Goal: Information Seeking & Learning: Check status

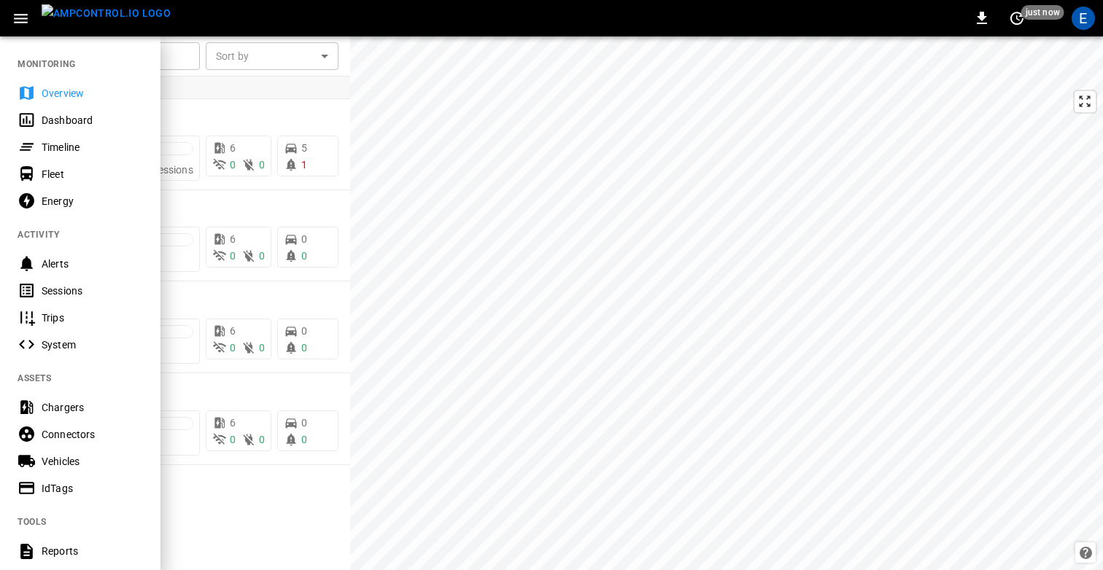
click at [69, 291] on div "Sessions" at bounding box center [92, 291] width 101 height 15
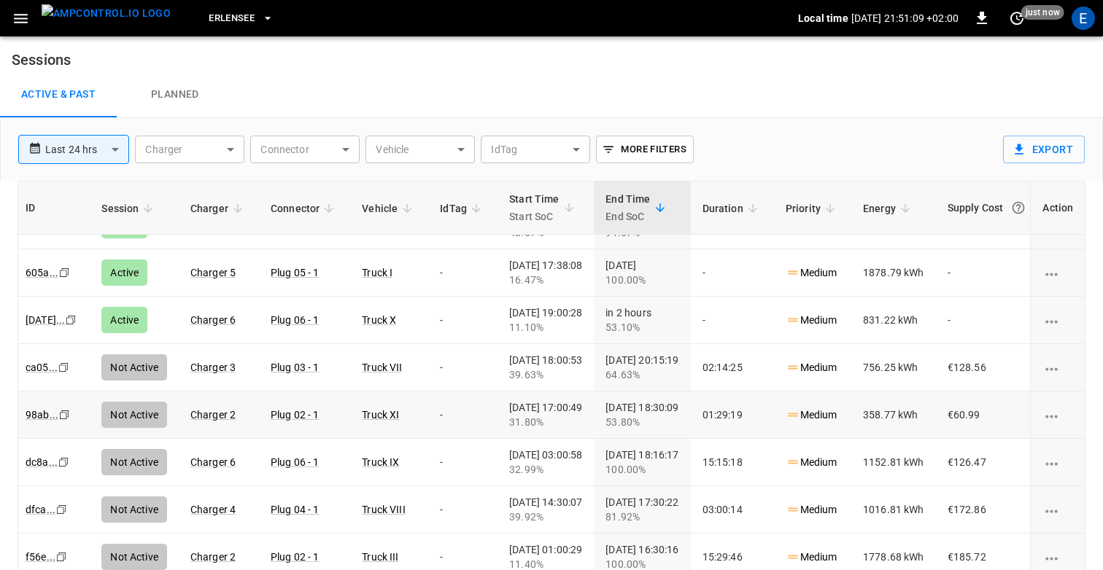
scroll to position [80, 0]
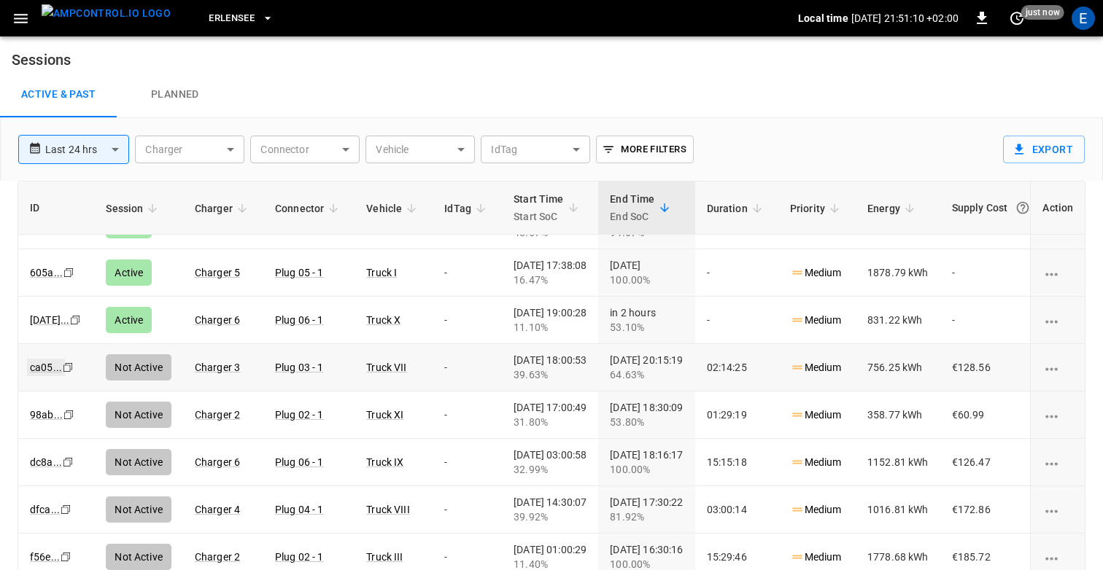
click at [39, 368] on link "ca05 ..." at bounding box center [46, 368] width 38 height 18
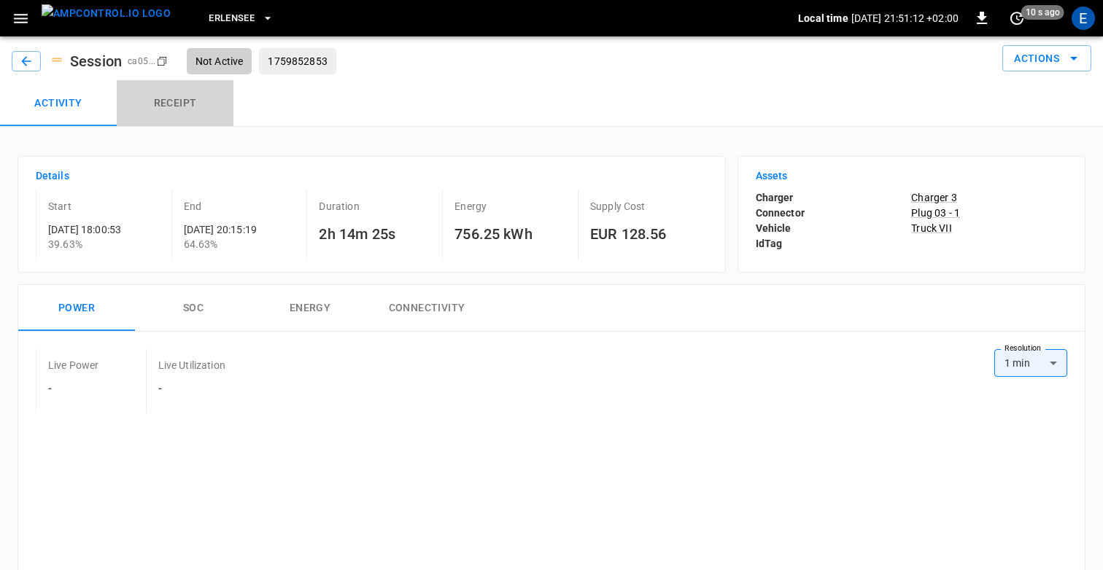
click at [187, 101] on button "Receipt" at bounding box center [175, 103] width 117 height 47
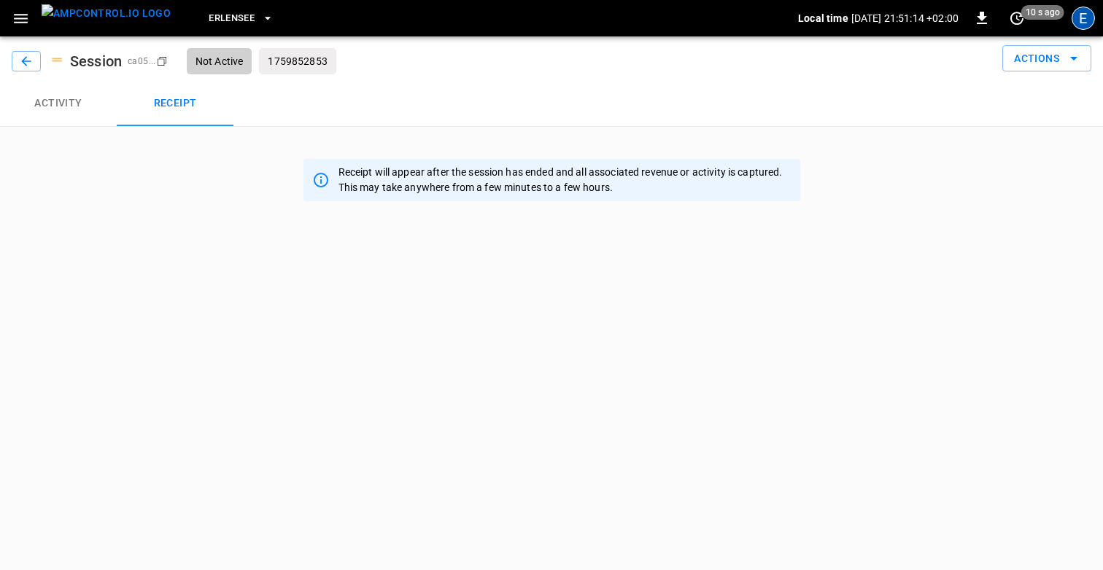
click at [1084, 9] on div "E" at bounding box center [1082, 18] width 23 height 23
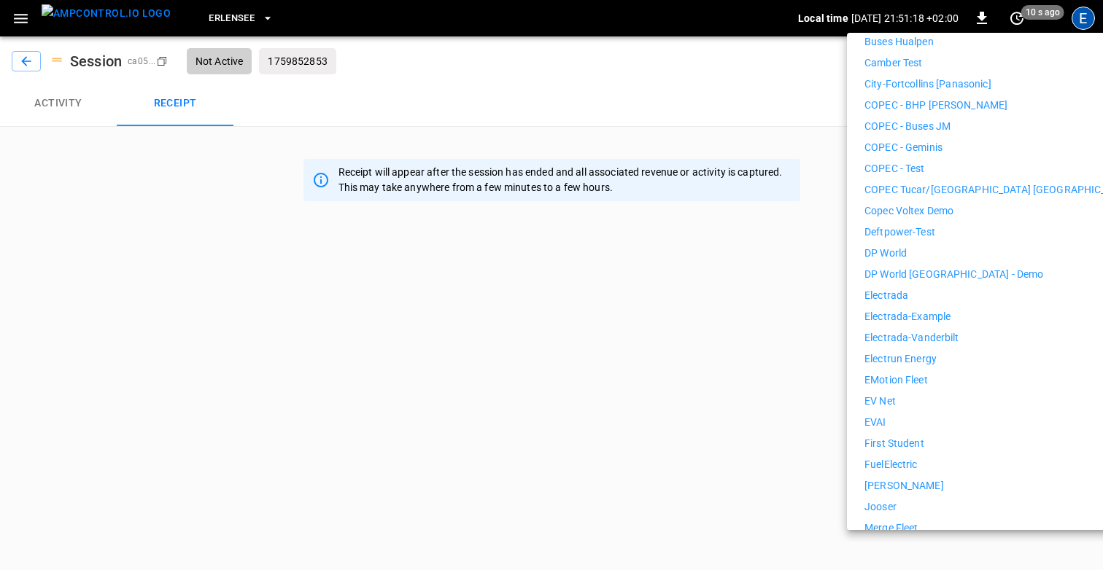
scroll to position [426, 0]
click at [937, 435] on li "First Student" at bounding box center [998, 442] width 268 height 15
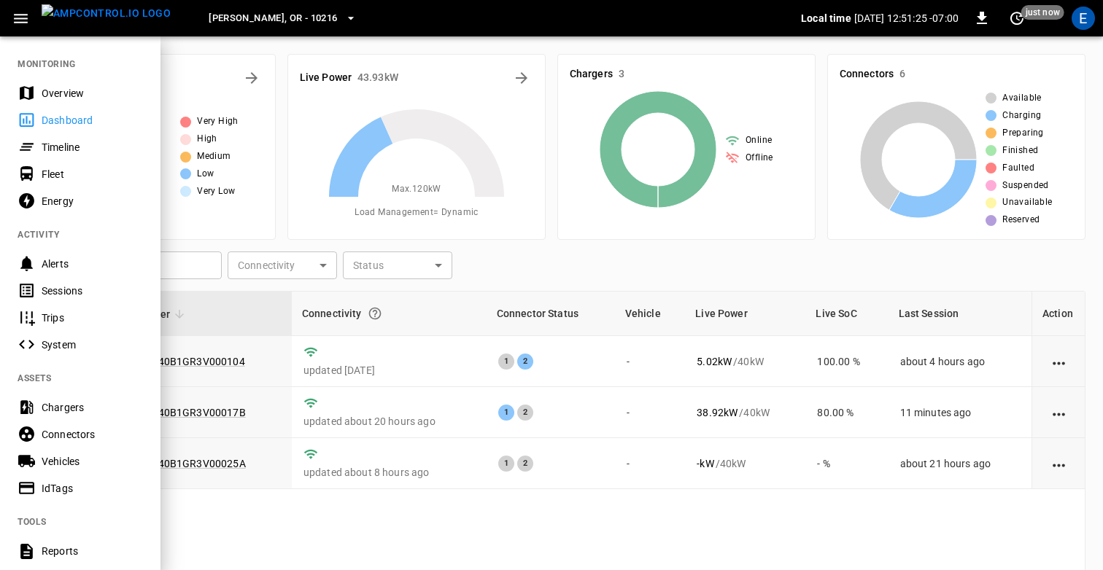
click at [71, 285] on div "Sessions" at bounding box center [92, 291] width 101 height 15
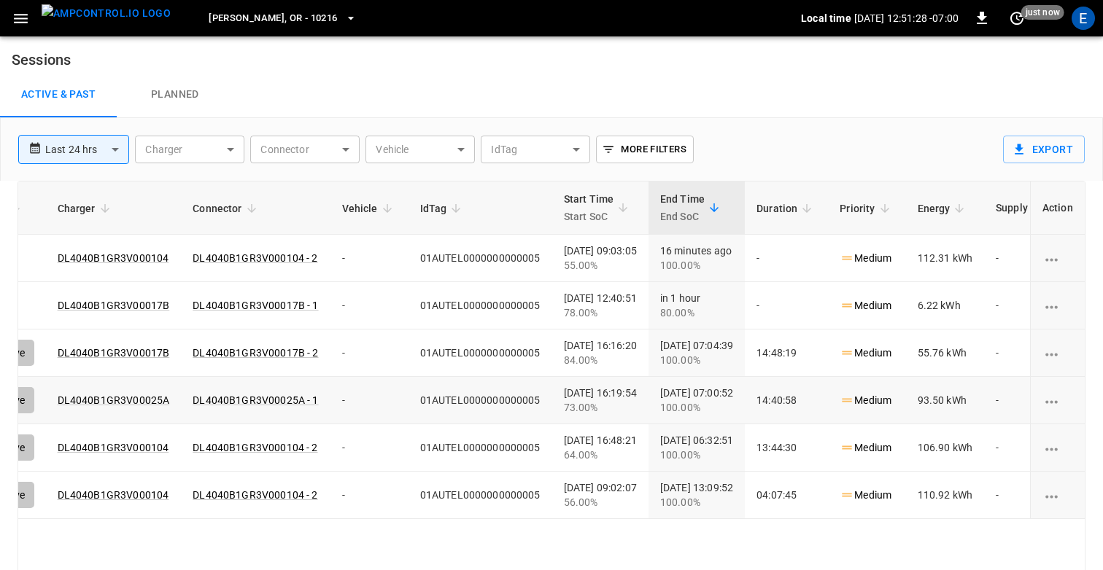
scroll to position [0, 227]
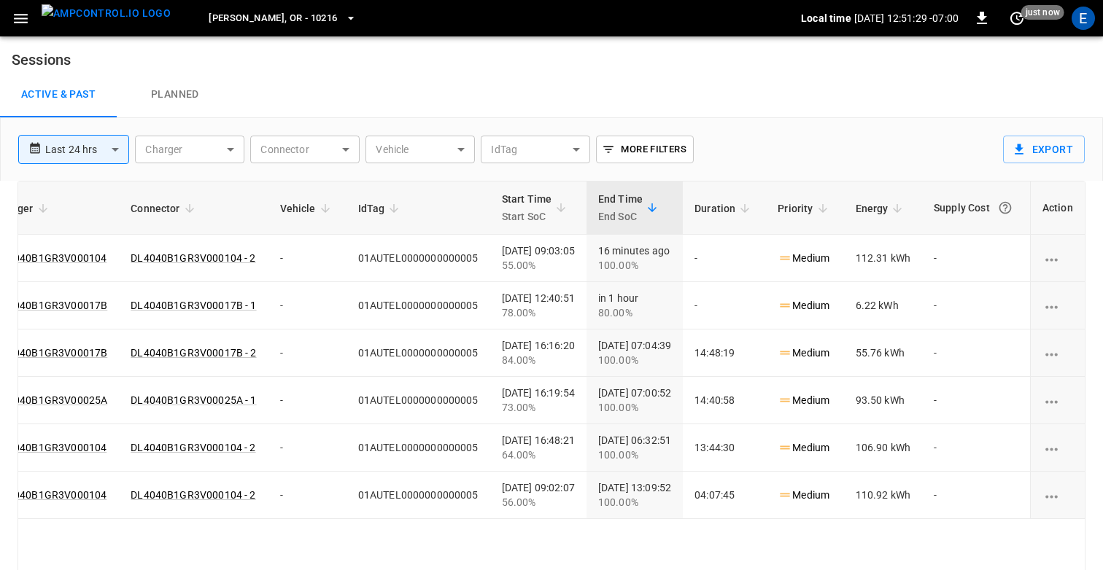
click at [229, 22] on span "Hubbard, OR - 10216" at bounding box center [273, 18] width 128 height 17
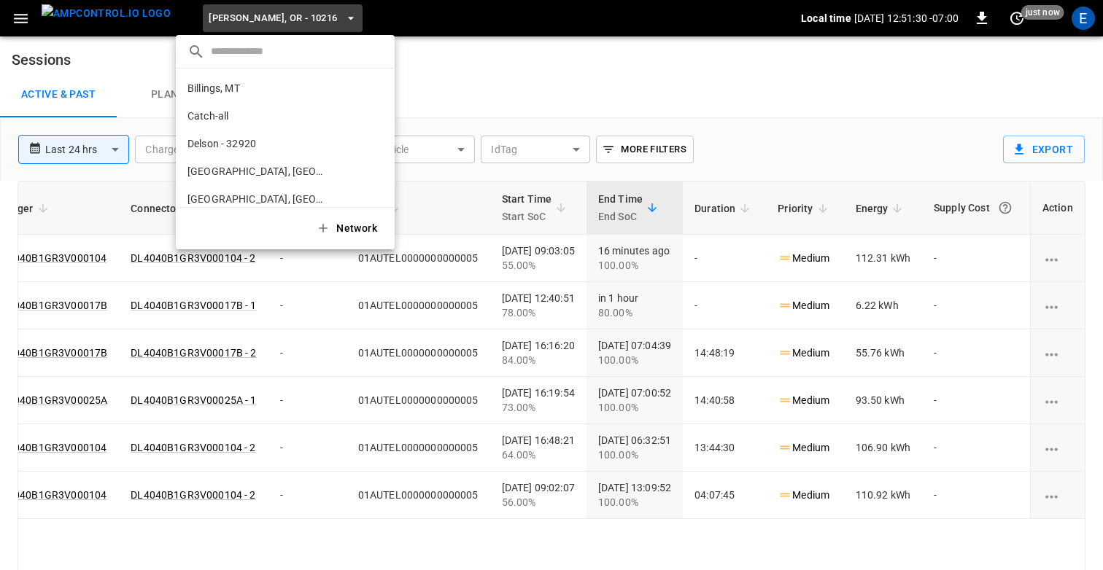
scroll to position [245, 0]
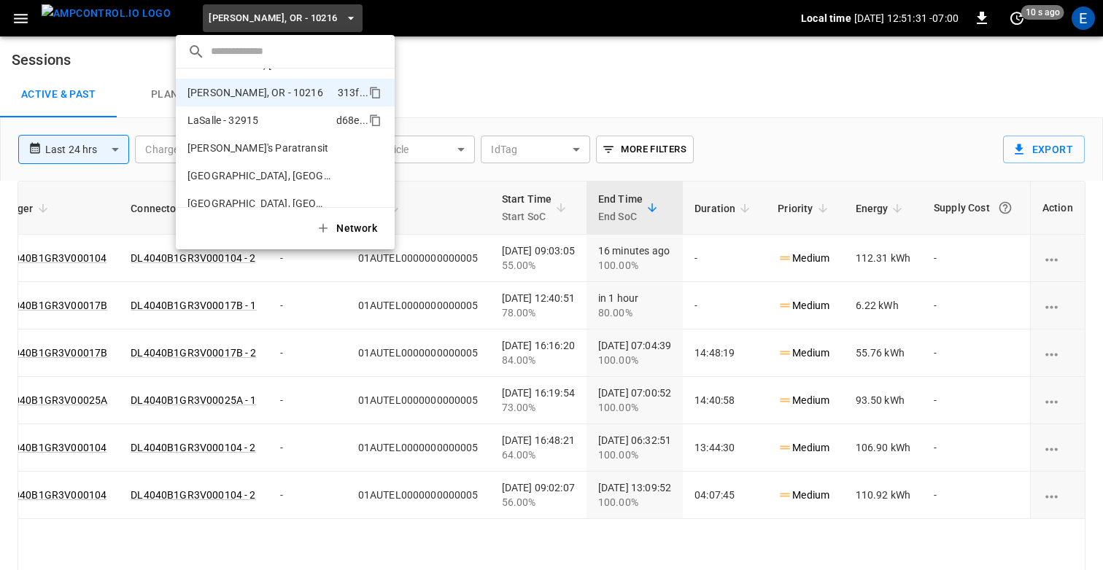
click at [257, 133] on li "LaSalle - 32915 d68e ..." at bounding box center [285, 120] width 219 height 28
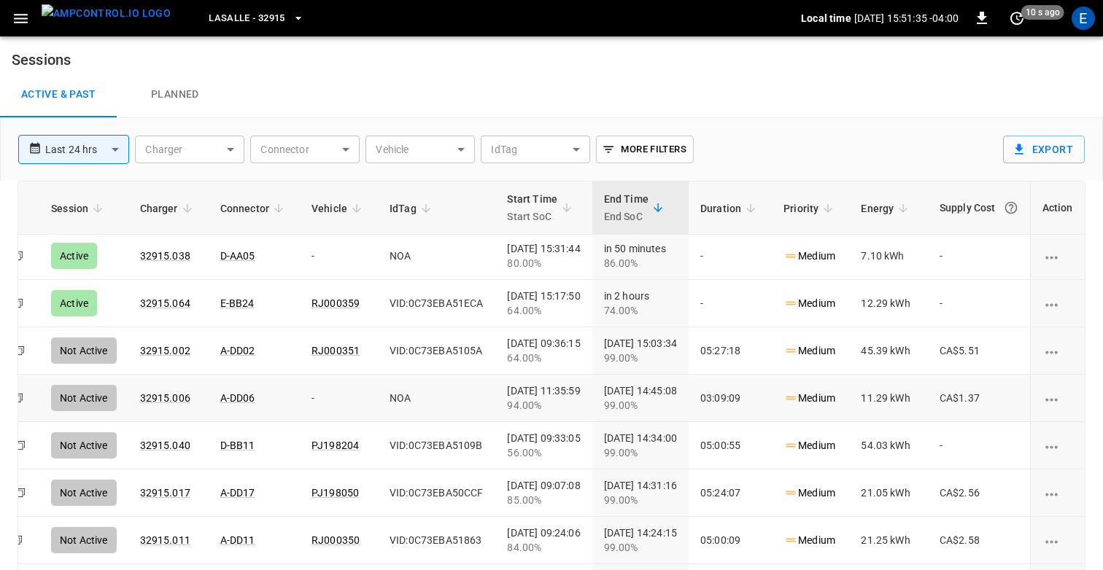
scroll to position [50, 0]
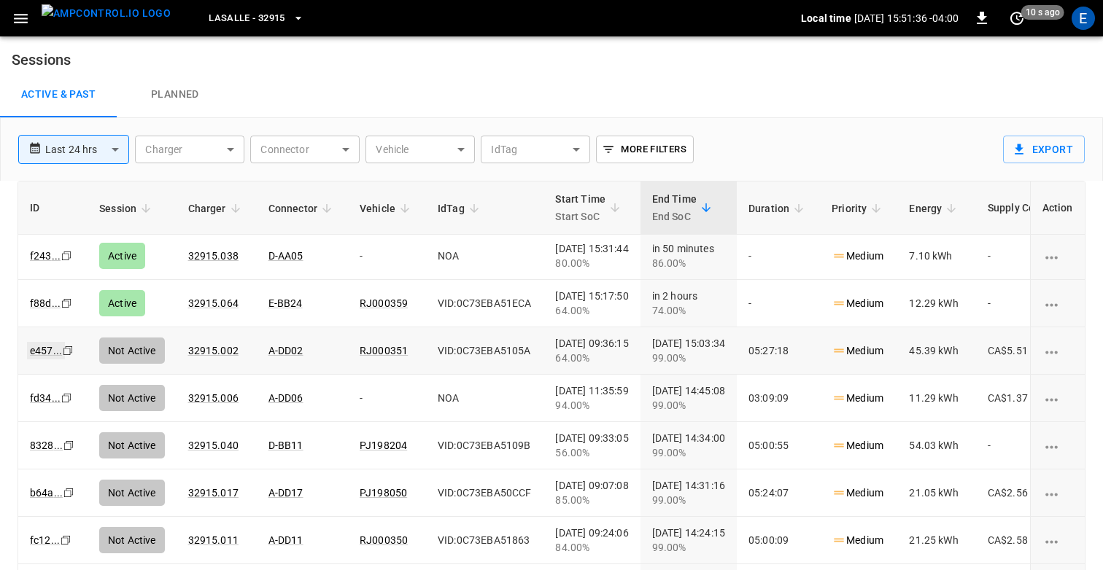
click at [42, 347] on link "e457 ..." at bounding box center [46, 351] width 38 height 18
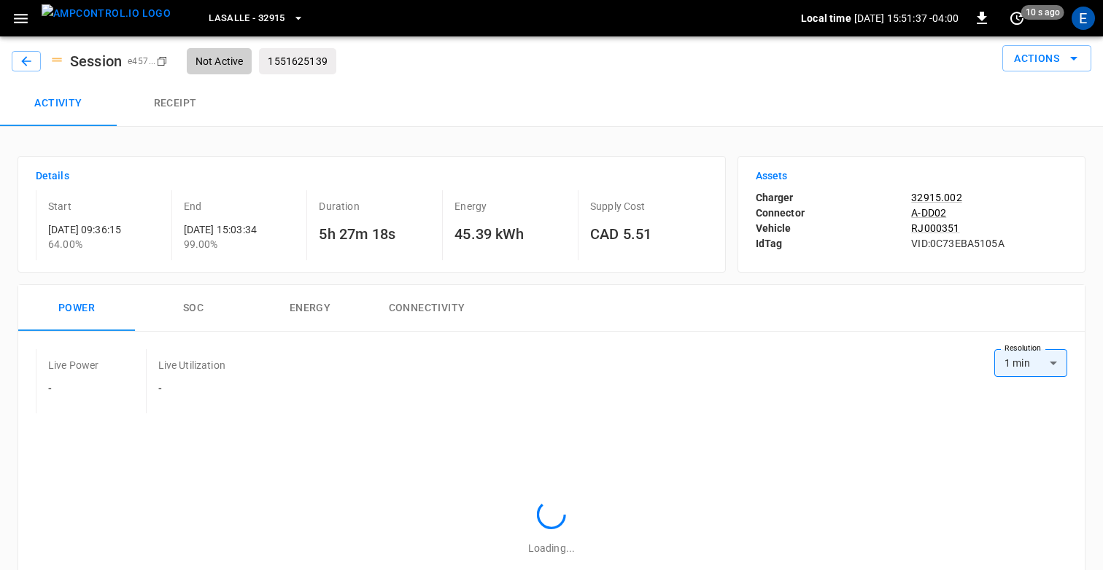
click at [188, 107] on button "Receipt" at bounding box center [175, 103] width 117 height 47
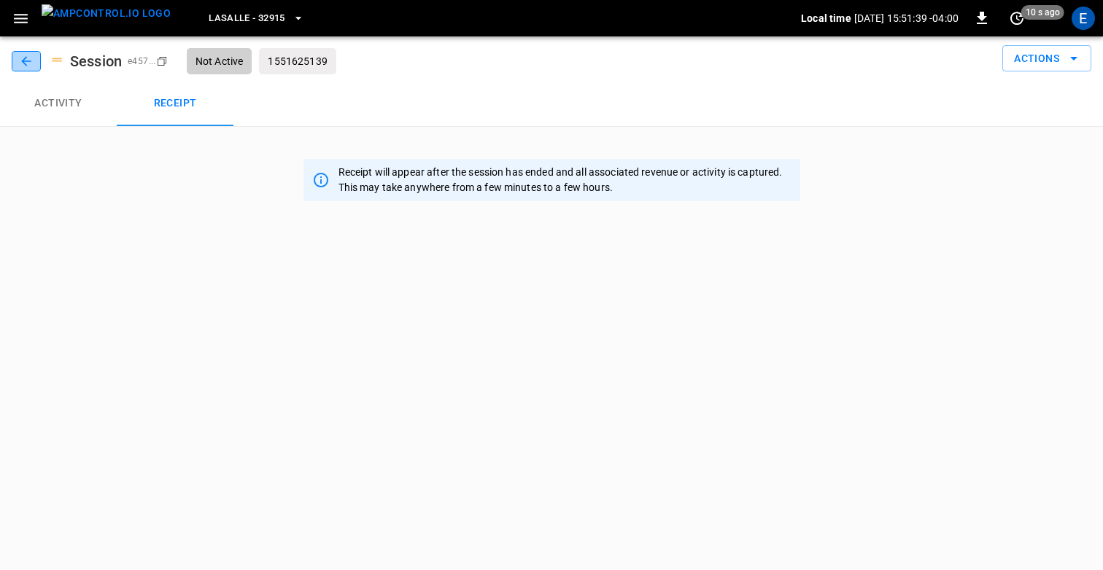
click at [25, 62] on icon "button" at bounding box center [26, 61] width 15 height 15
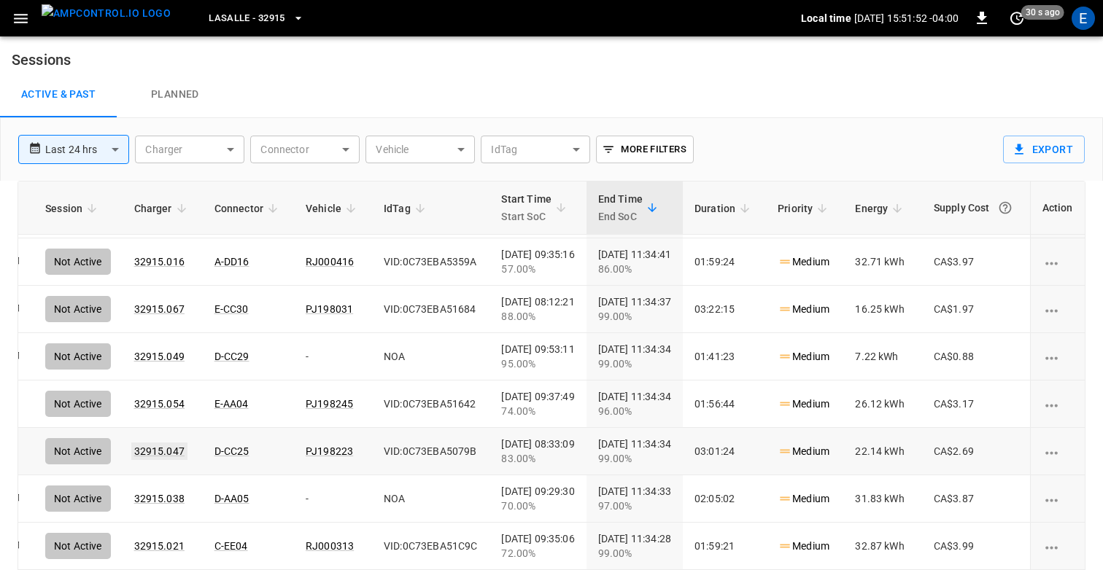
scroll to position [1609, 0]
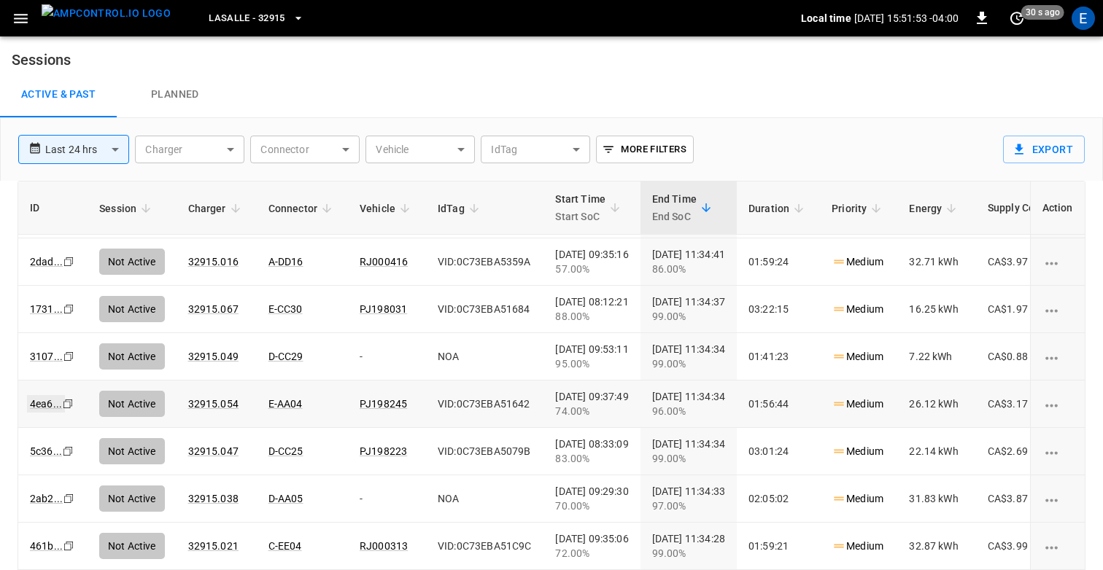
click at [34, 401] on link "4ea6 ..." at bounding box center [46, 404] width 38 height 18
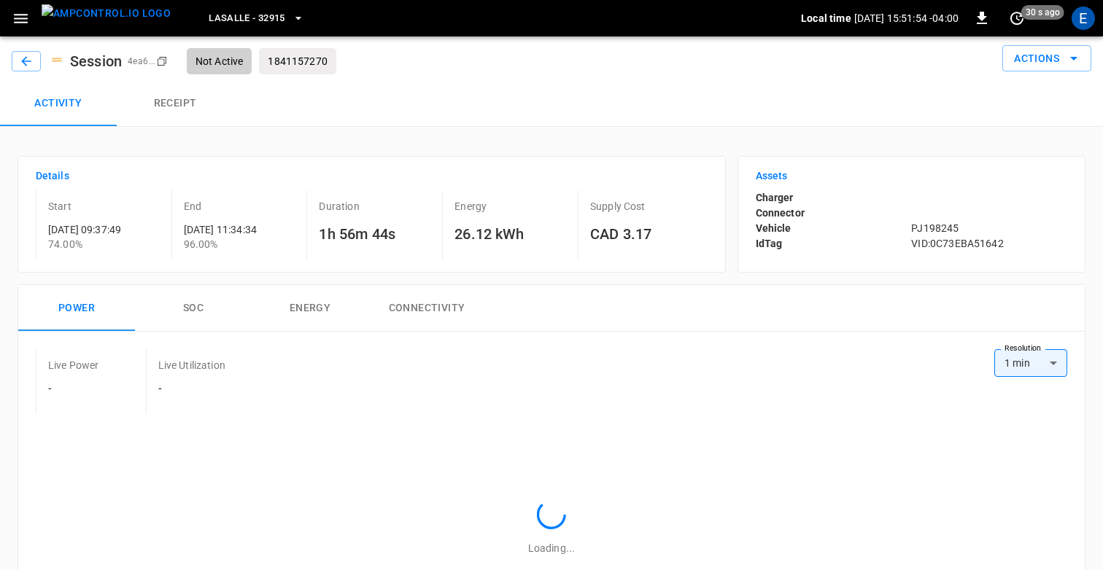
click at [166, 101] on button "Receipt" at bounding box center [175, 103] width 117 height 47
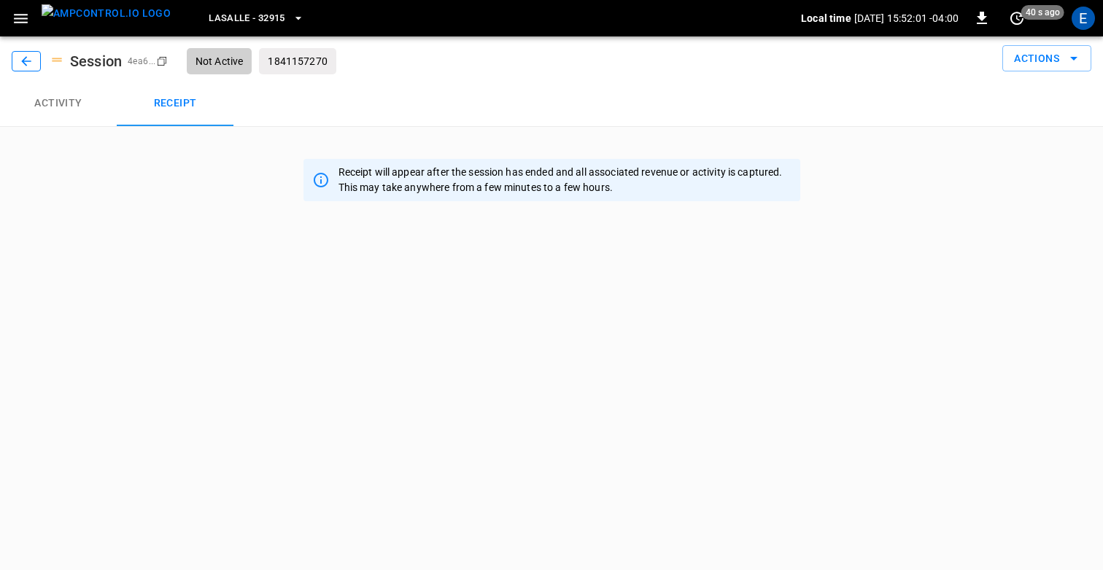
click at [34, 64] on button "button" at bounding box center [26, 61] width 29 height 20
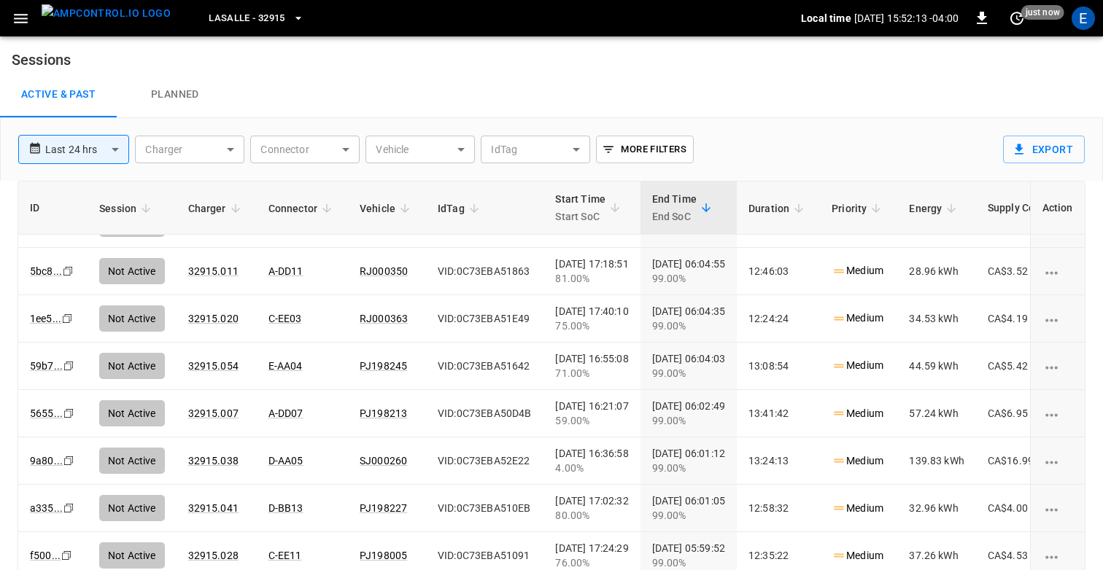
scroll to position [49, 0]
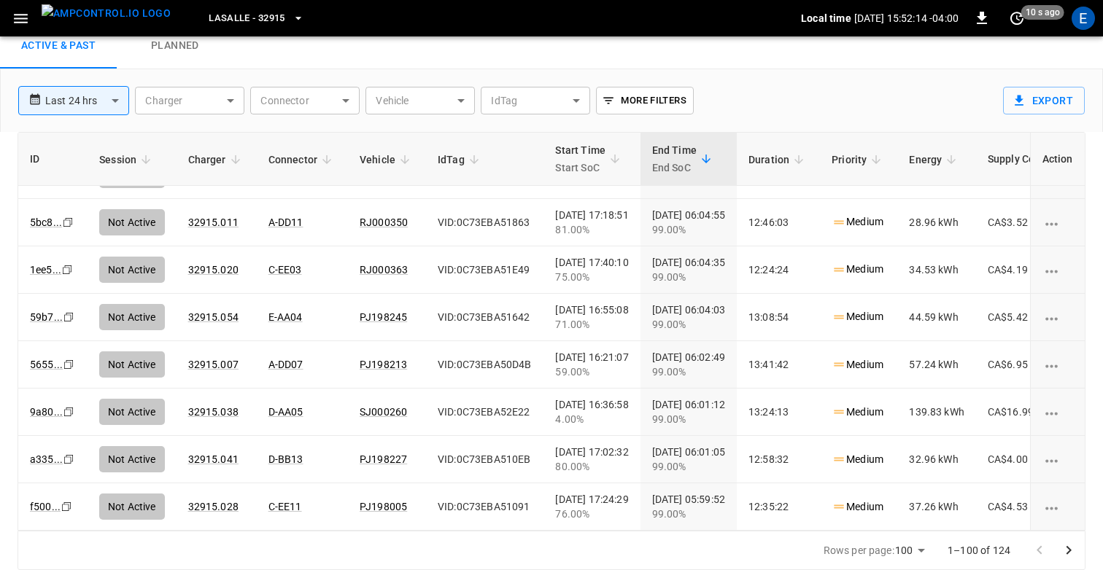
click at [1064, 545] on icon "Go to next page" at bounding box center [1069, 551] width 18 height 18
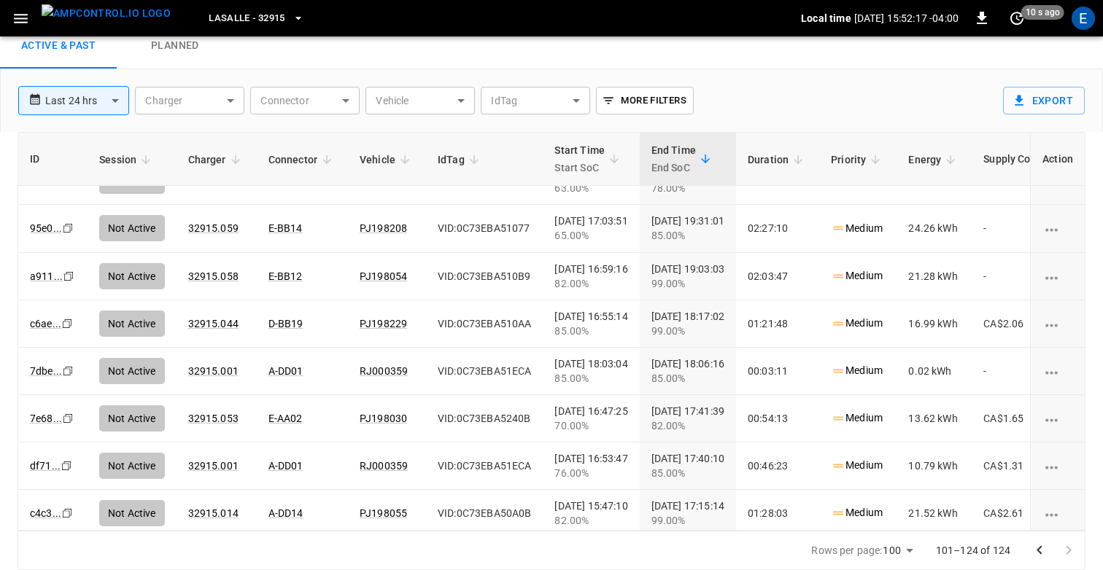
scroll to position [793, 0]
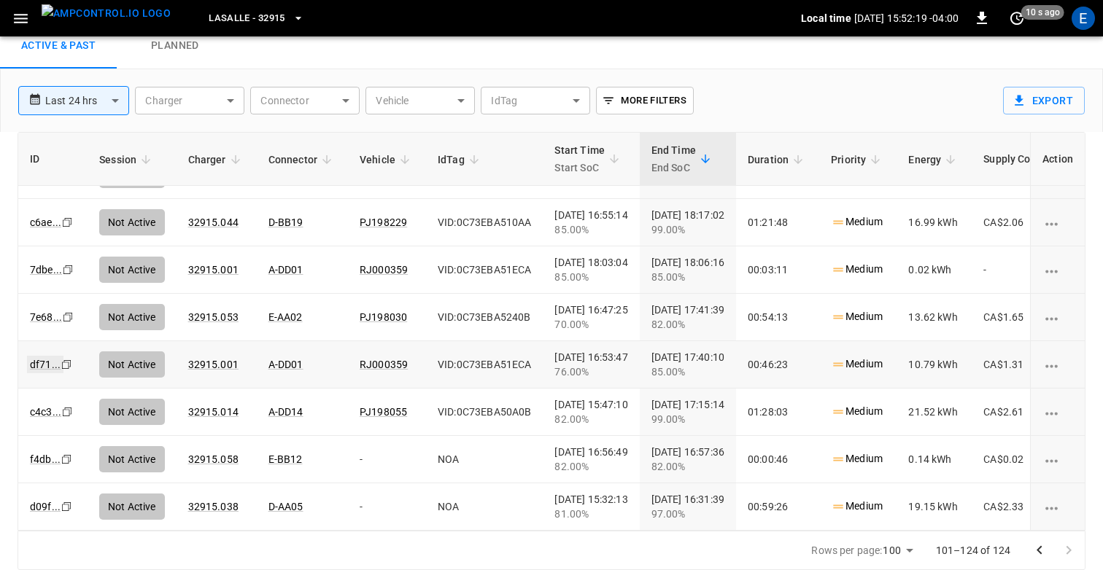
click at [38, 360] on link "df71 ..." at bounding box center [45, 365] width 36 height 18
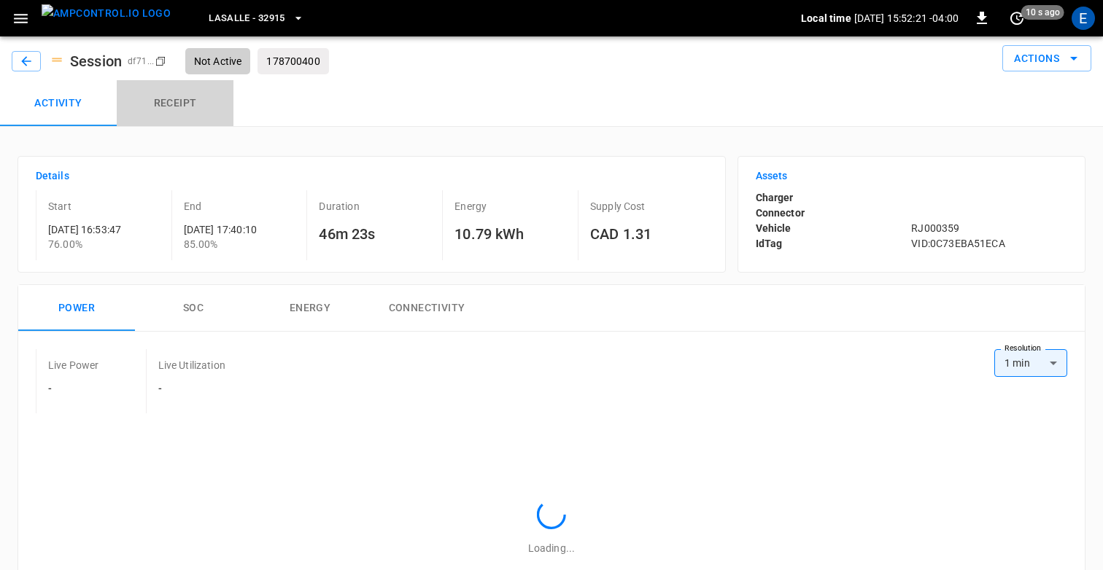
click at [170, 103] on button "Receipt" at bounding box center [175, 103] width 117 height 47
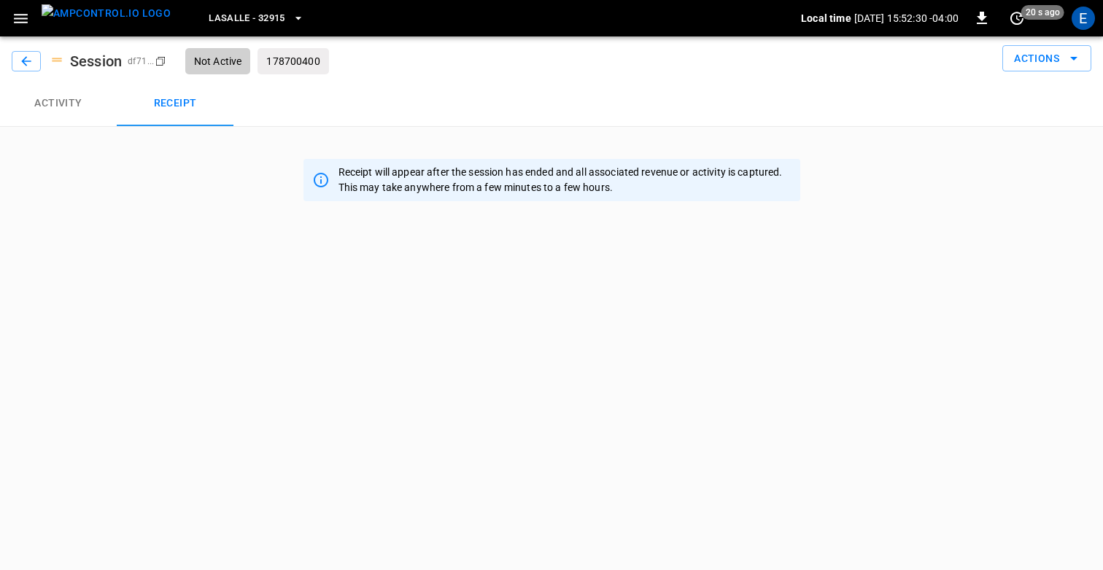
click at [381, 166] on p "Receipt will appear after the session has ended and all associated revenue or a…" at bounding box center [564, 180] width 453 height 31
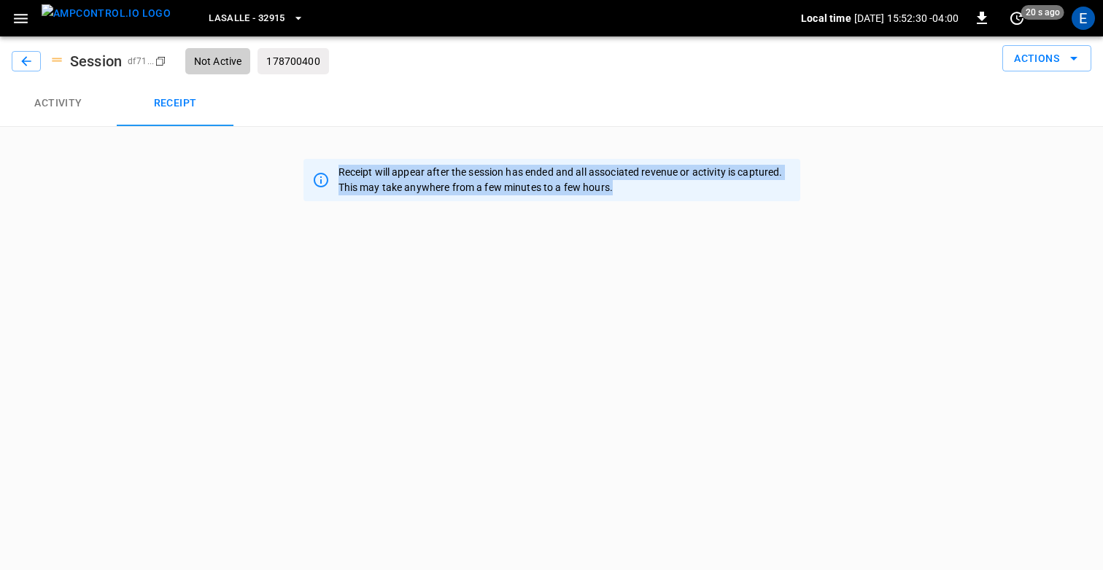
click at [381, 166] on p "Receipt will appear after the session has ended and all associated revenue or a…" at bounding box center [564, 180] width 453 height 31
click at [20, 19] on icon "button" at bounding box center [21, 18] width 18 height 18
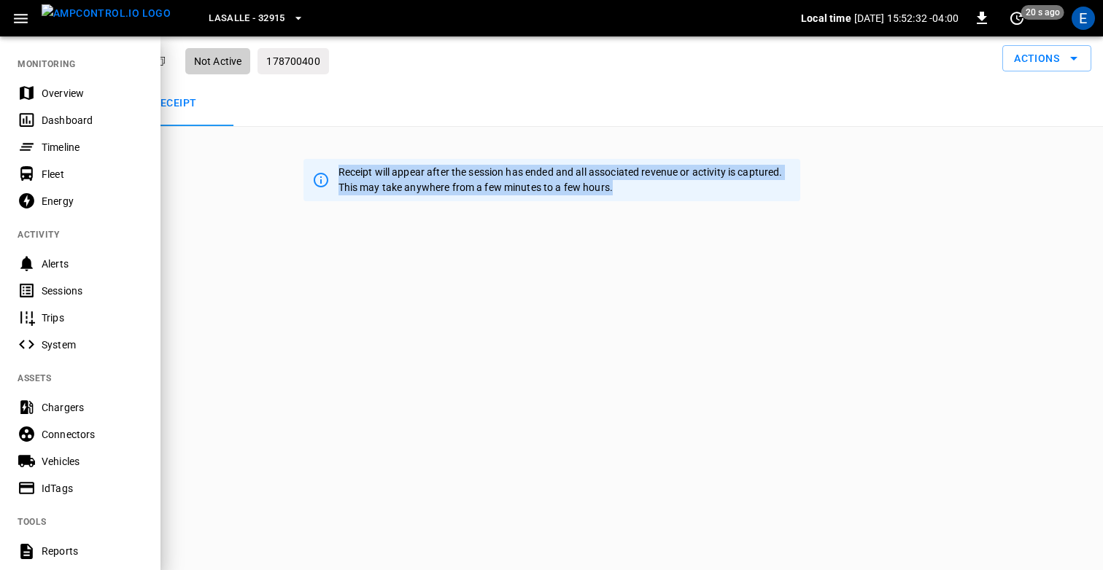
click at [69, 290] on div "Sessions" at bounding box center [92, 291] width 101 height 15
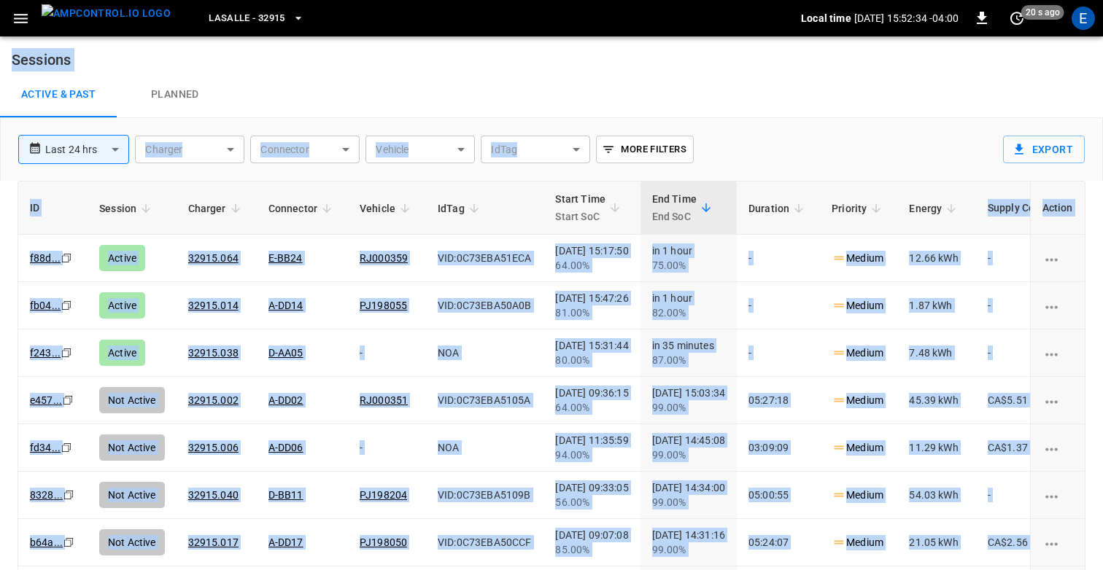
click at [167, 284] on td "Active" at bounding box center [132, 305] width 89 height 47
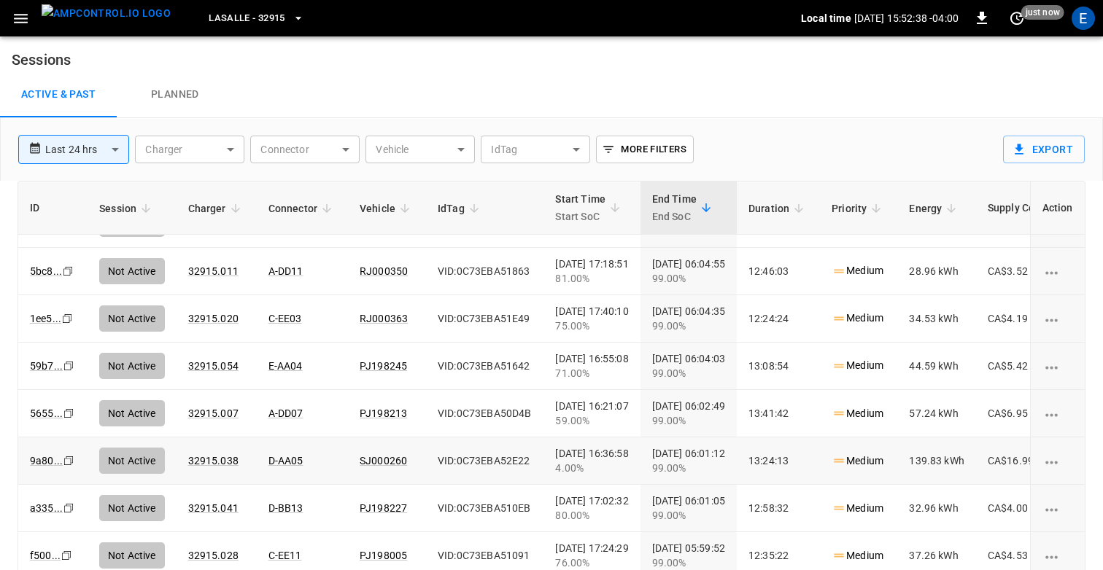
scroll to position [49, 0]
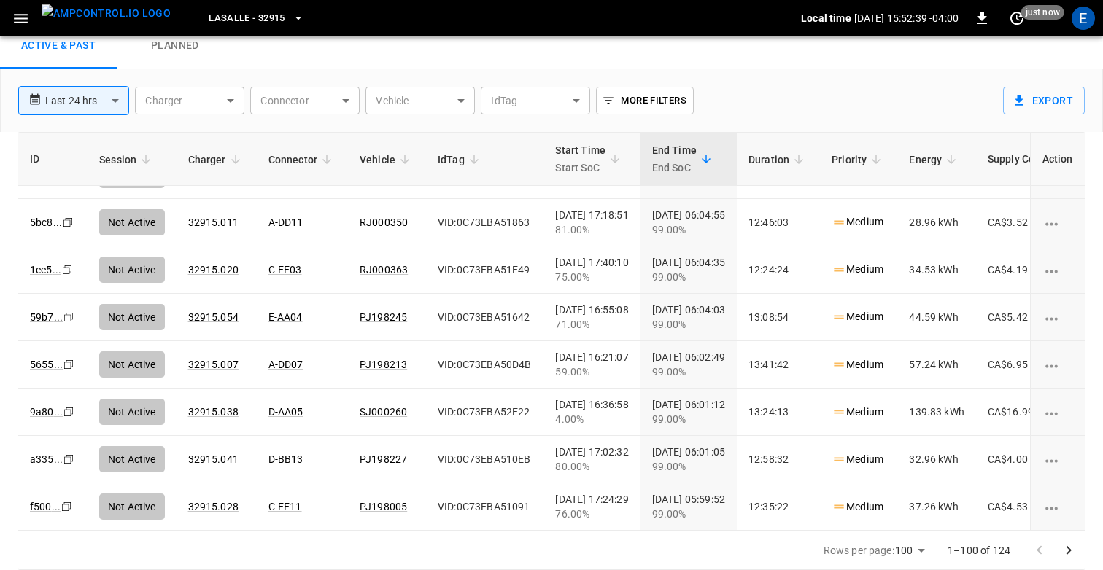
click at [1068, 545] on icon "Go to next page" at bounding box center [1069, 551] width 18 height 18
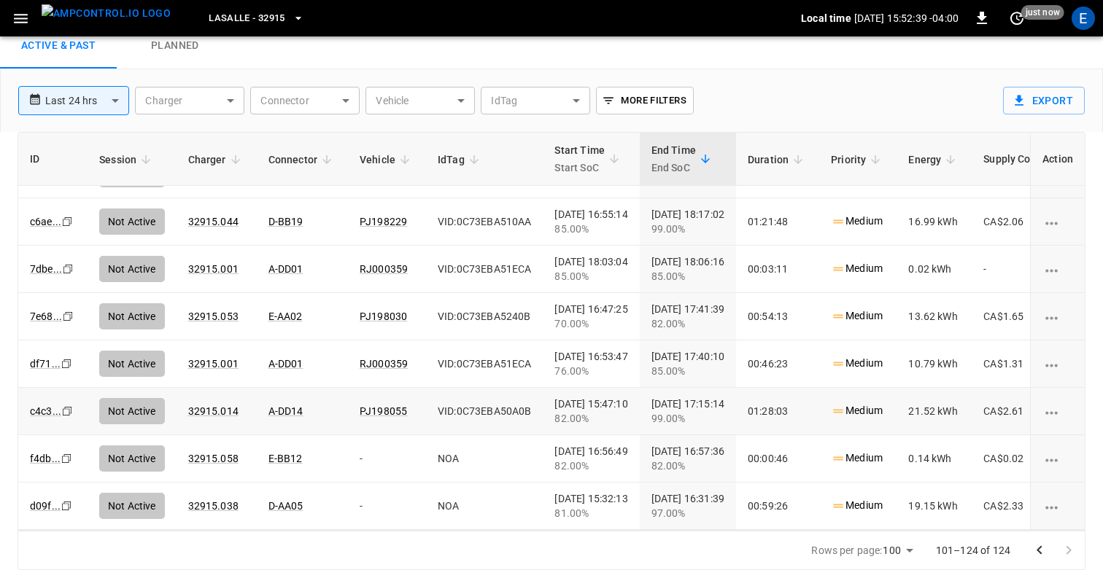
scroll to position [793, 0]
drag, startPoint x: 703, startPoint y: 494, endPoint x: 724, endPoint y: 494, distance: 21.1
click at [724, 494] on div "2025-10-06 16:31:39 97.00%" at bounding box center [687, 506] width 73 height 29
drag, startPoint x: 724, startPoint y: 499, endPoint x: 749, endPoint y: 499, distance: 24.8
click at [724, 499] on div "2025-10-06 16:31:39 97.00%" at bounding box center [687, 506] width 73 height 29
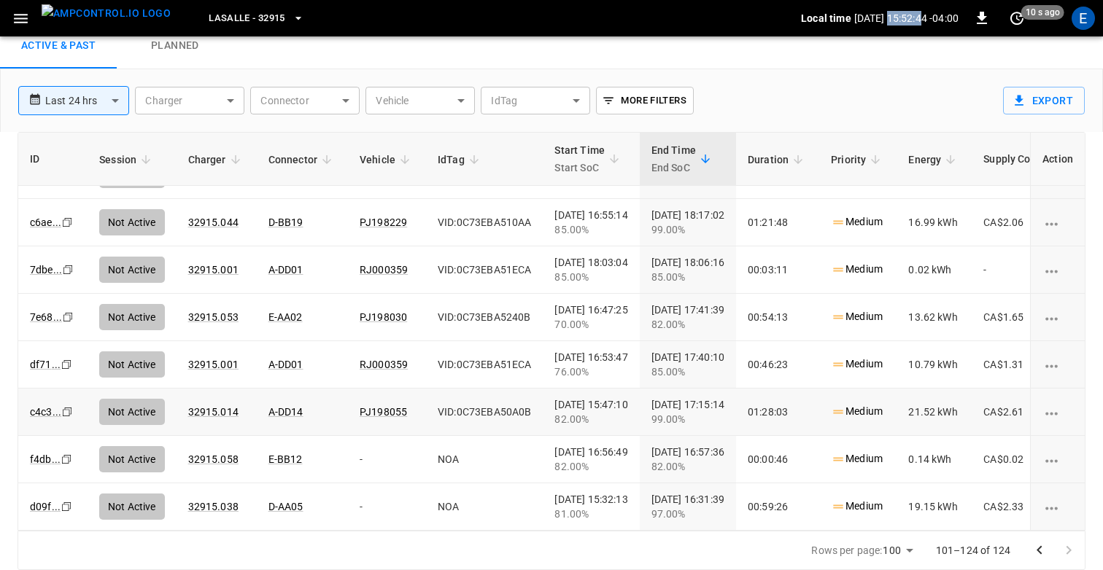
drag, startPoint x: 867, startPoint y: 14, endPoint x: 905, endPoint y: 14, distance: 37.9
click at [904, 14] on p "2025-10-07 15:52:44 -04:00" at bounding box center [906, 18] width 104 height 15
click at [47, 508] on link "d09f ..." at bounding box center [45, 507] width 36 height 18
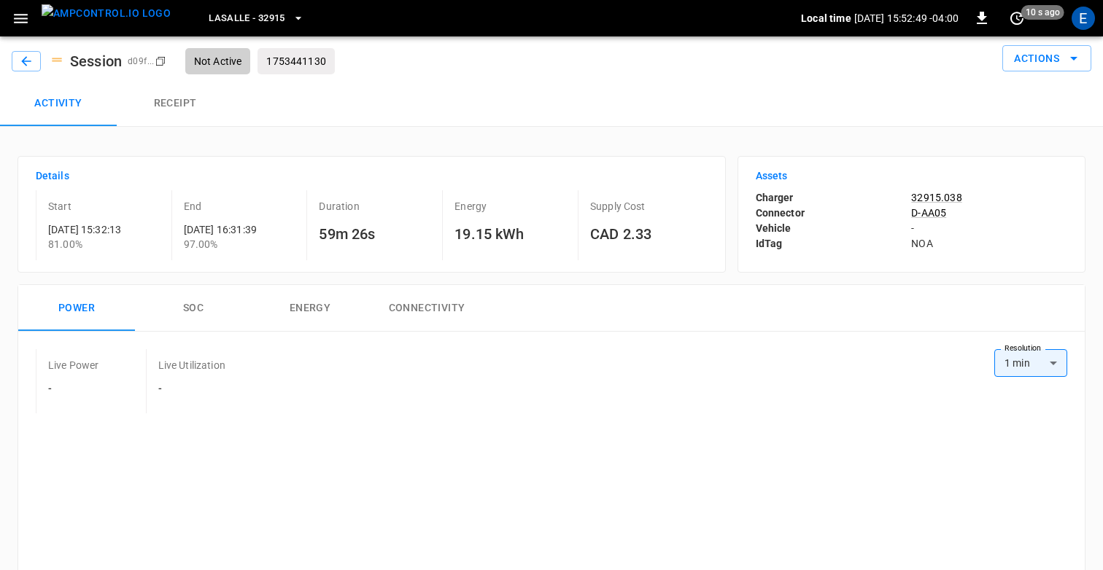
click at [184, 103] on button "Receipt" at bounding box center [175, 103] width 117 height 47
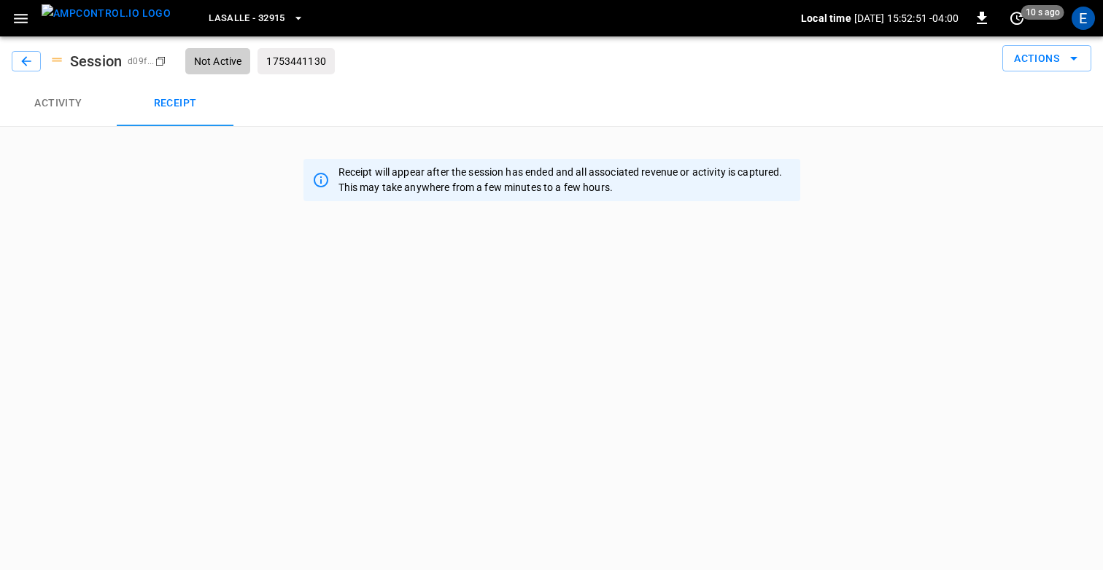
click at [14, 18] on icon "button" at bounding box center [21, 18] width 14 height 9
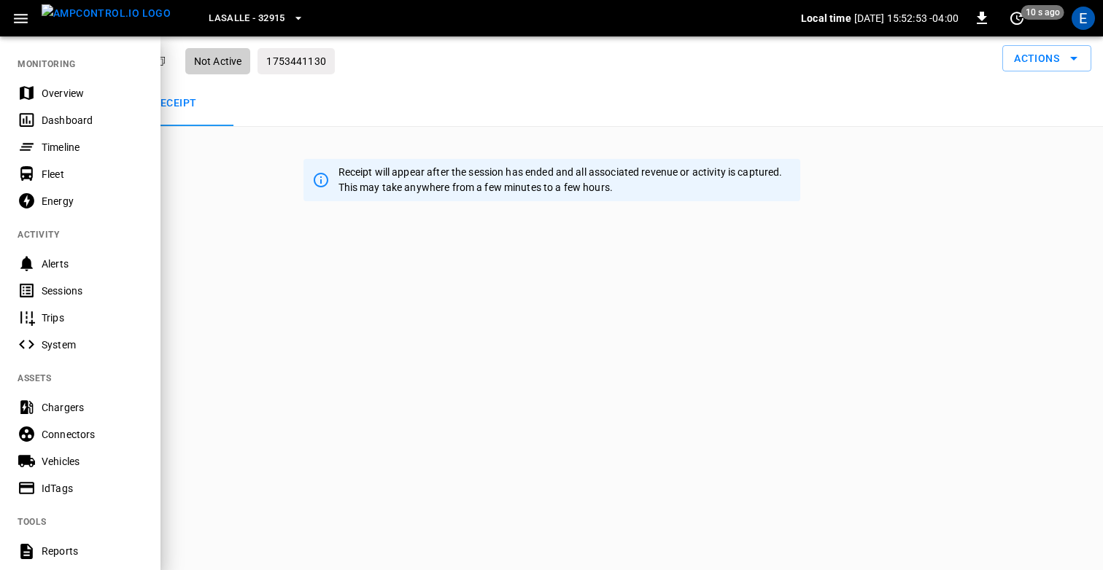
click at [249, 7] on button "LaSalle - 32915" at bounding box center [256, 18] width 107 height 28
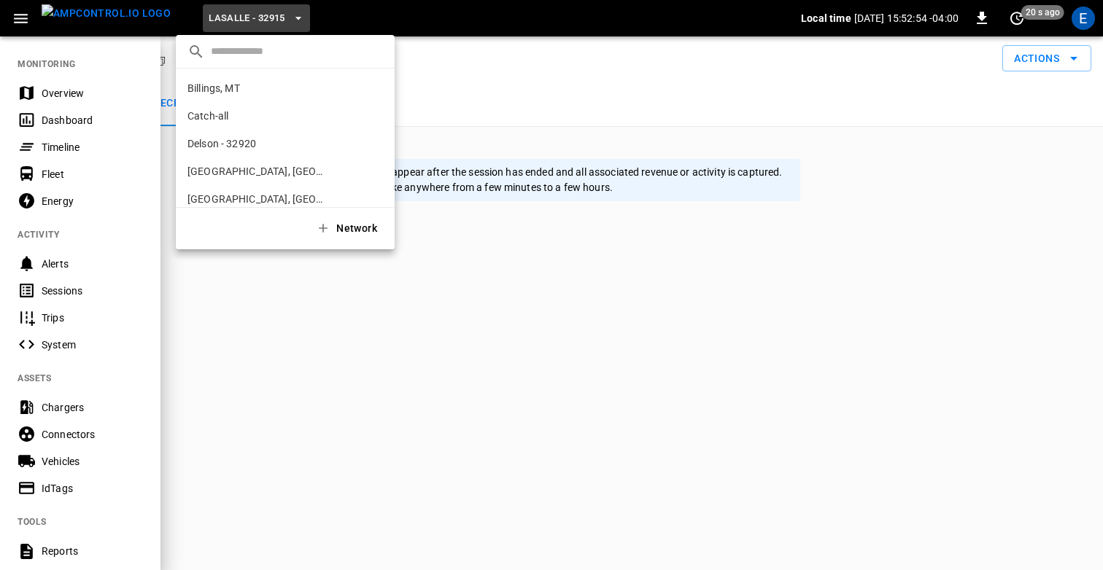
scroll to position [273, 0]
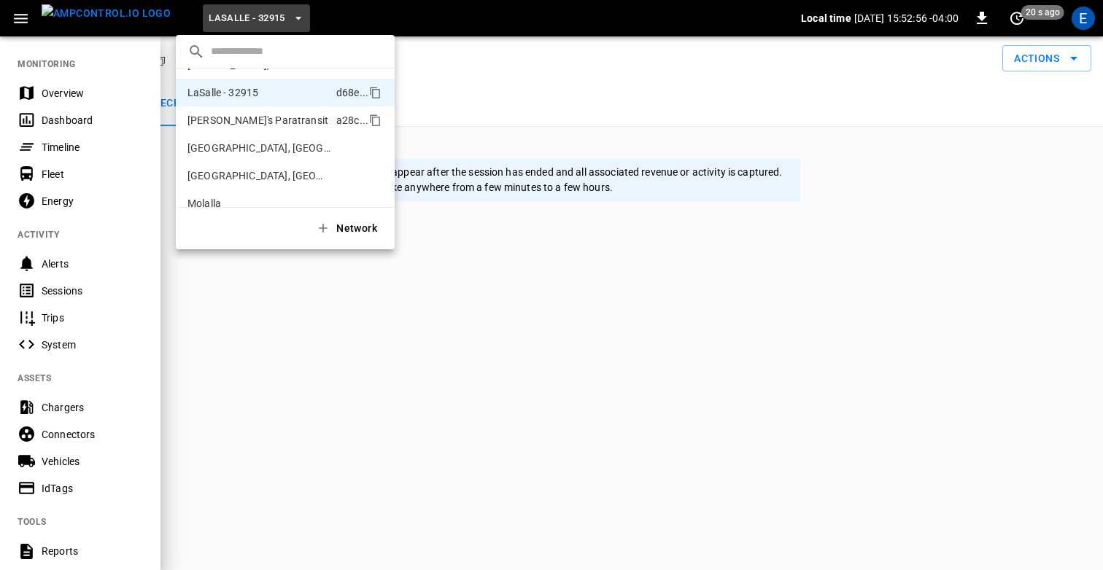
click at [236, 125] on p "Maggie's Paratransit" at bounding box center [258, 120] width 143 height 15
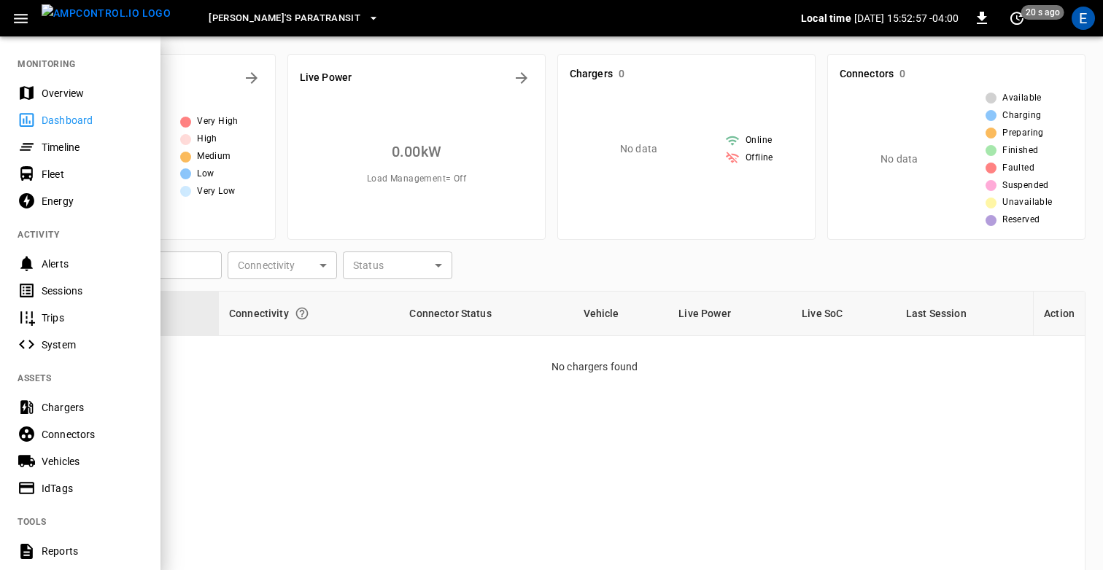
click at [57, 287] on div "Sessions" at bounding box center [92, 291] width 101 height 15
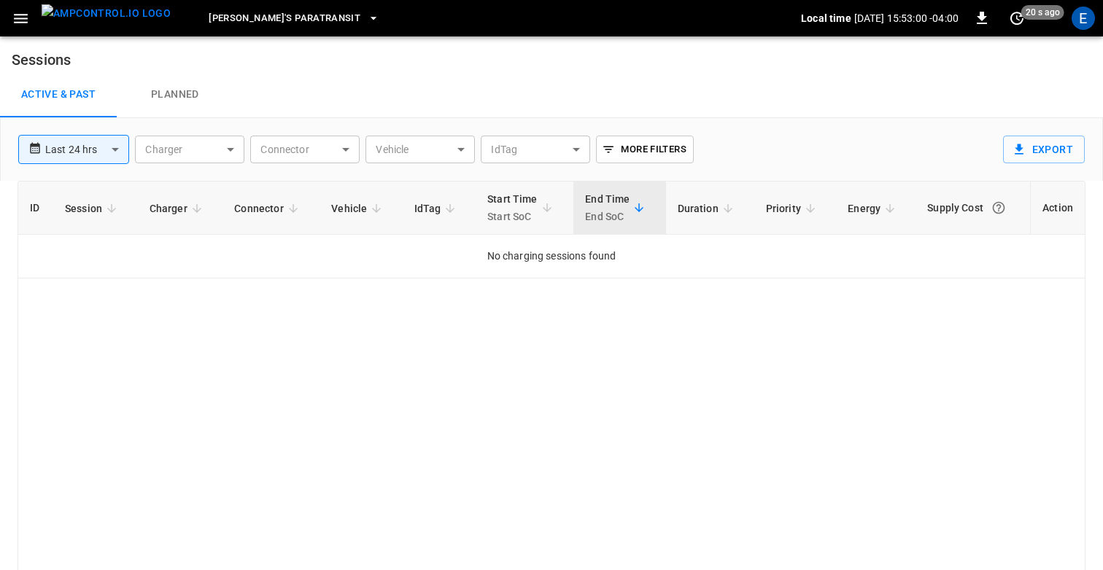
click at [209, 16] on span "Maggie's Paratransit" at bounding box center [285, 18] width 152 height 17
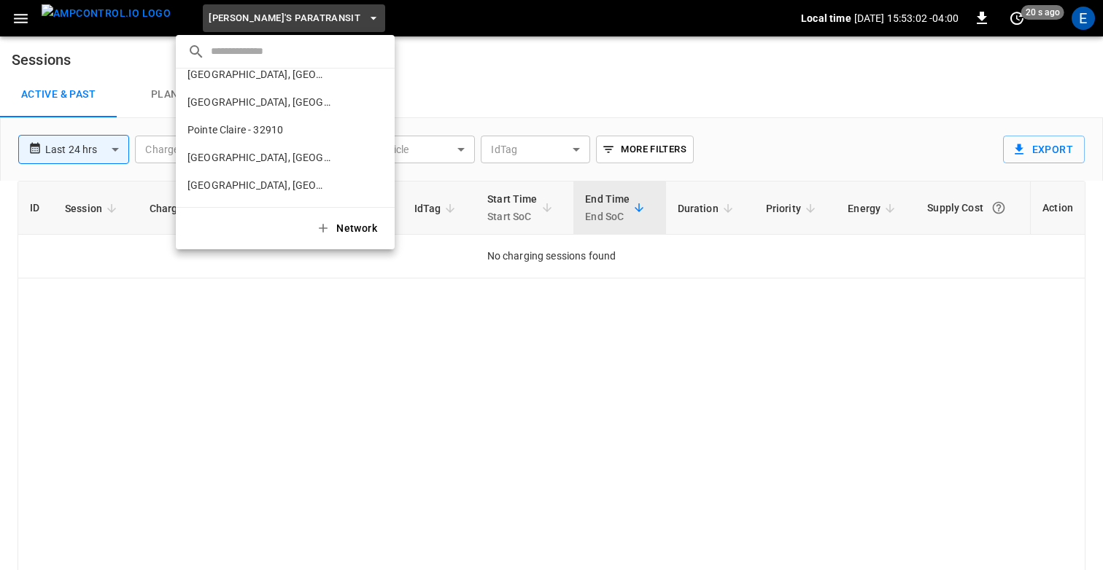
scroll to position [462, 0]
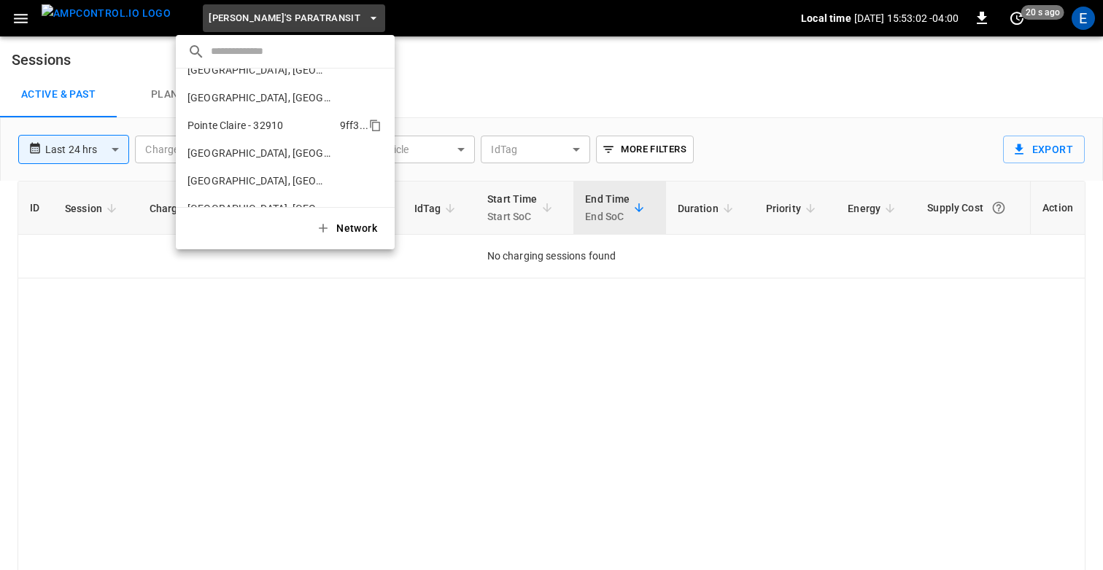
click at [236, 127] on p "Pointe Claire - 32910" at bounding box center [260, 125] width 147 height 15
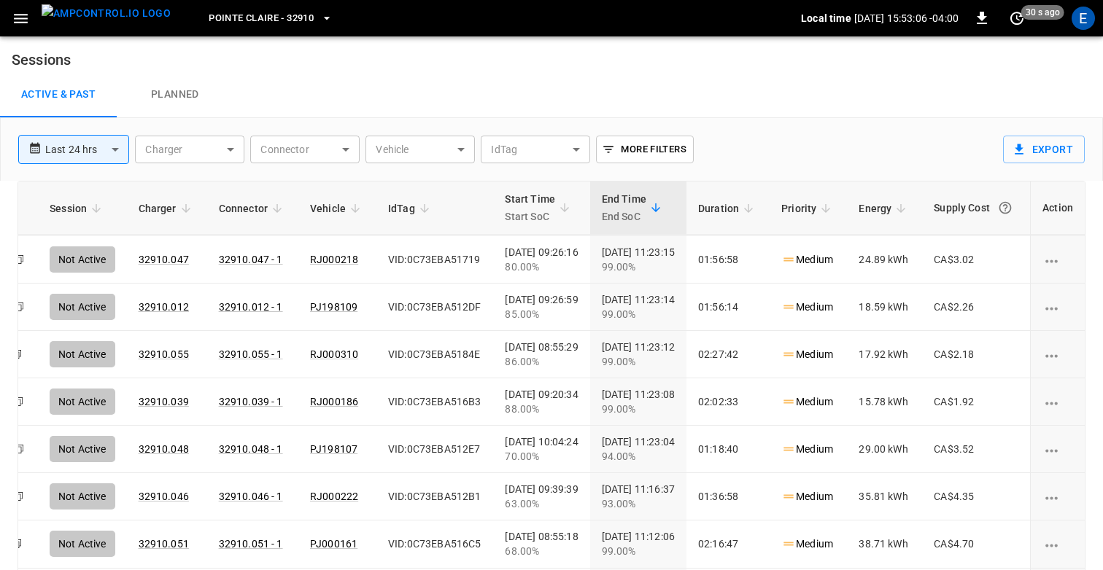
scroll to position [1946, 87]
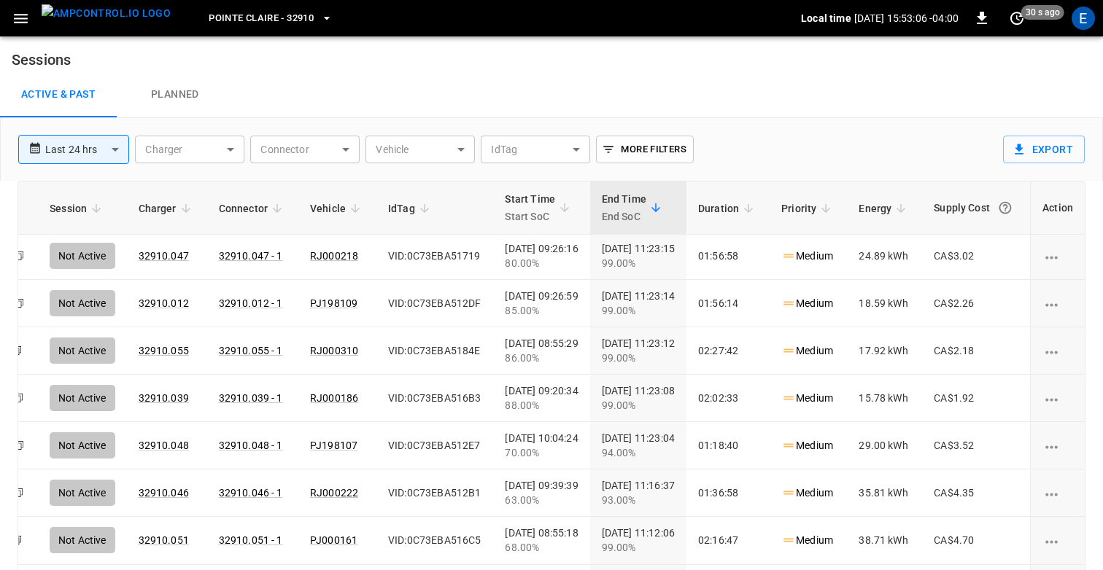
click at [68, 145] on body "**********" at bounding box center [551, 309] width 1103 height 619
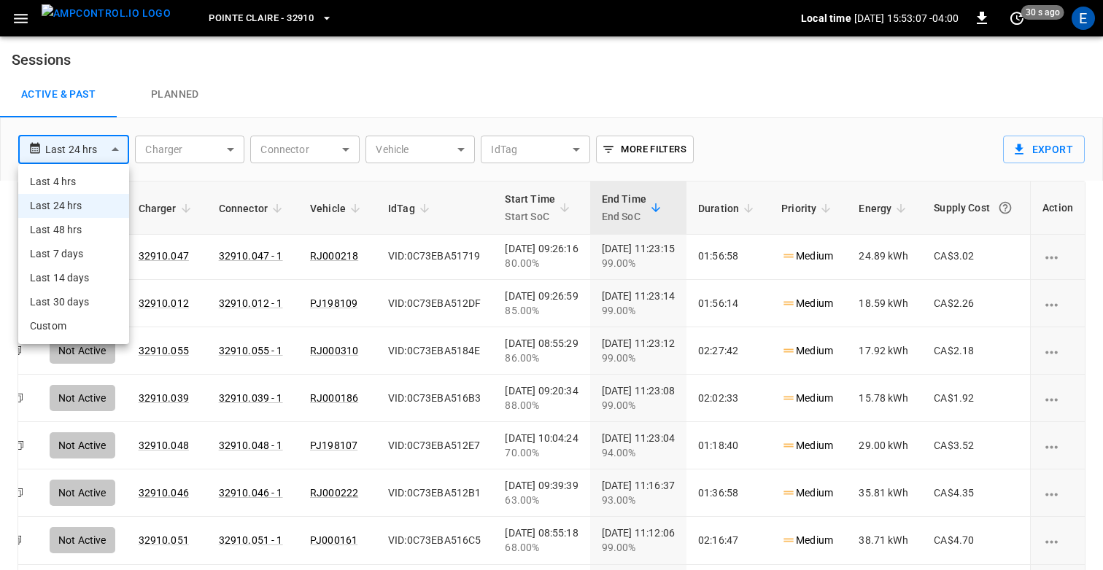
click at [51, 327] on li "Custom" at bounding box center [73, 326] width 111 height 24
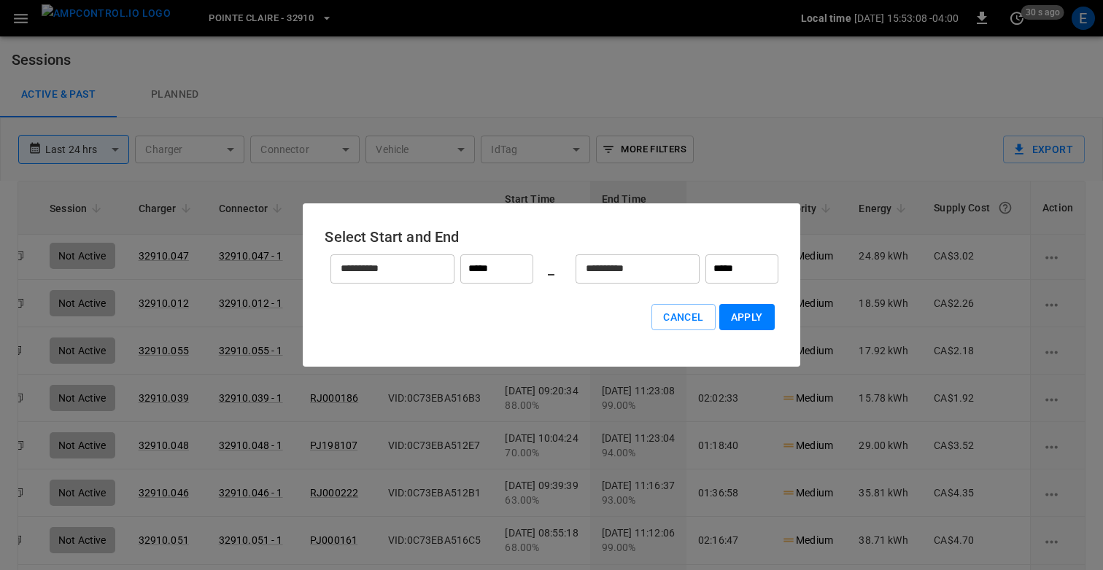
click at [379, 272] on input "**********" at bounding box center [384, 268] width 108 height 39
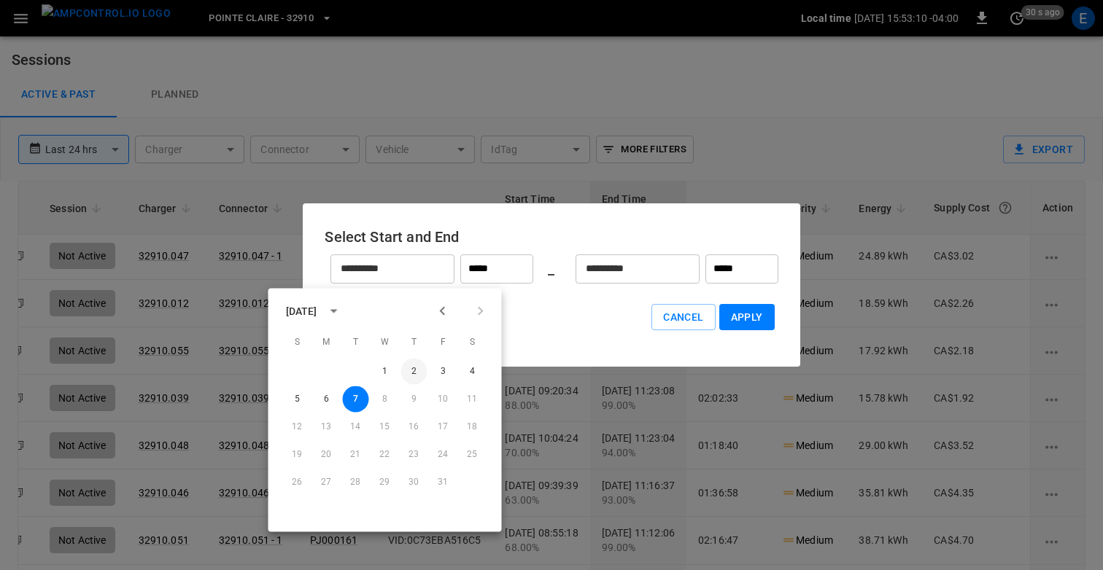
click at [408, 365] on button "2" at bounding box center [414, 372] width 26 height 26
type input "**********"
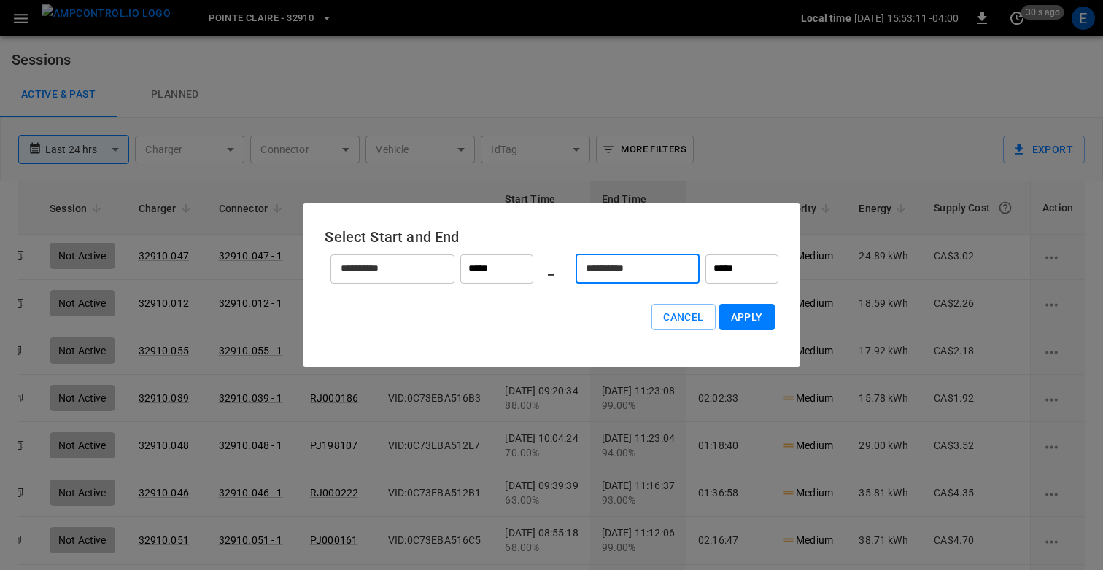
click at [639, 271] on input "**********" at bounding box center [629, 268] width 108 height 39
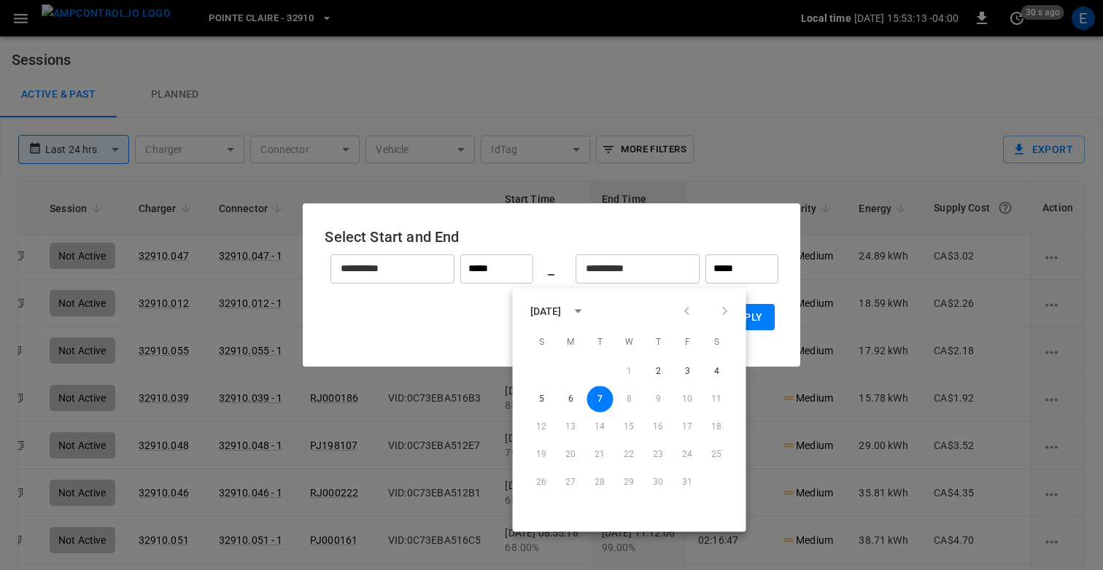
click at [674, 368] on div "1 2 3 4" at bounding box center [629, 372] width 233 height 26
click at [682, 369] on button "3" at bounding box center [687, 372] width 26 height 26
type input "**********"
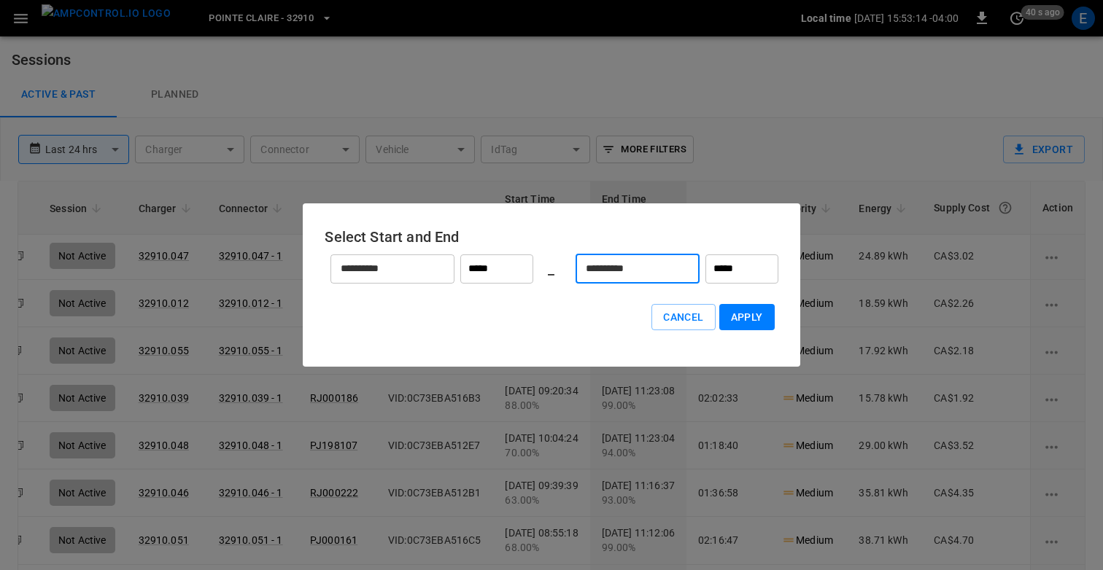
click at [741, 294] on div "Cancel Apply" at bounding box center [550, 317] width 453 height 56
click at [741, 309] on button "Apply" at bounding box center [746, 317] width 55 height 27
type input "******"
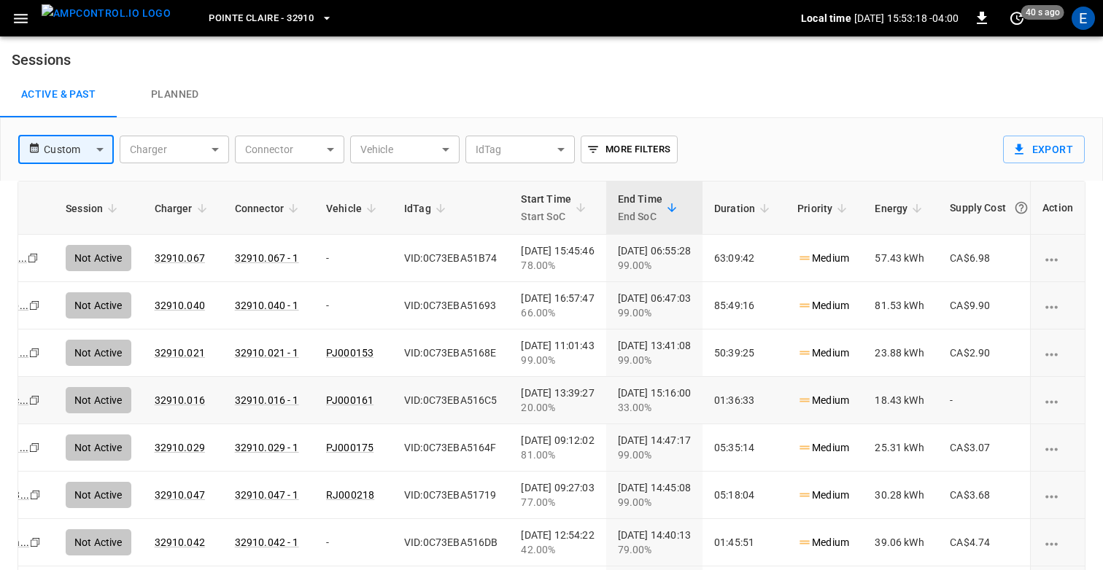
scroll to position [0, 0]
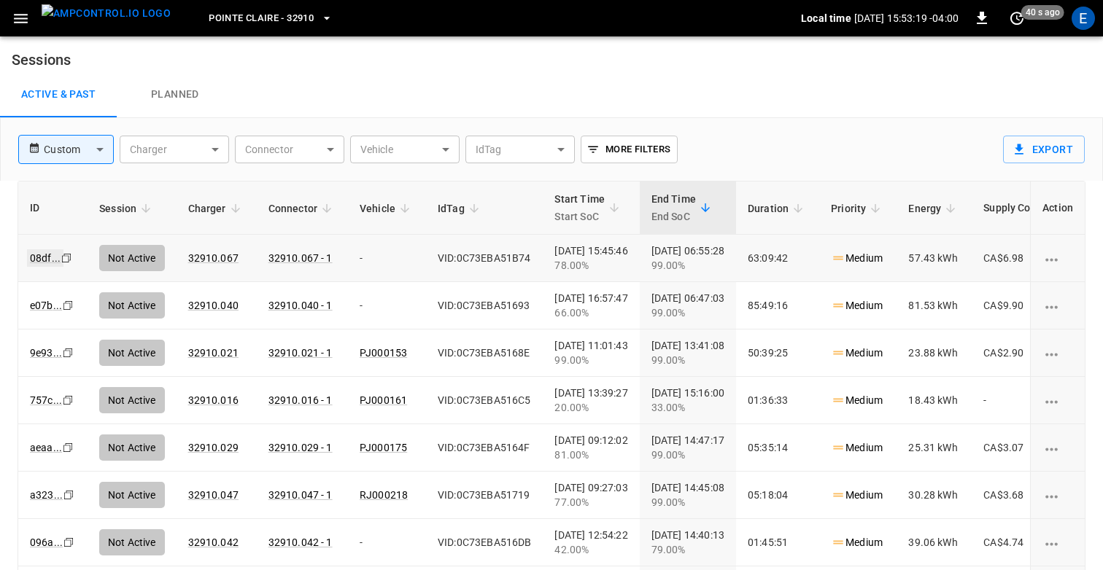
click at [37, 257] on link "08df ..." at bounding box center [45, 258] width 36 height 18
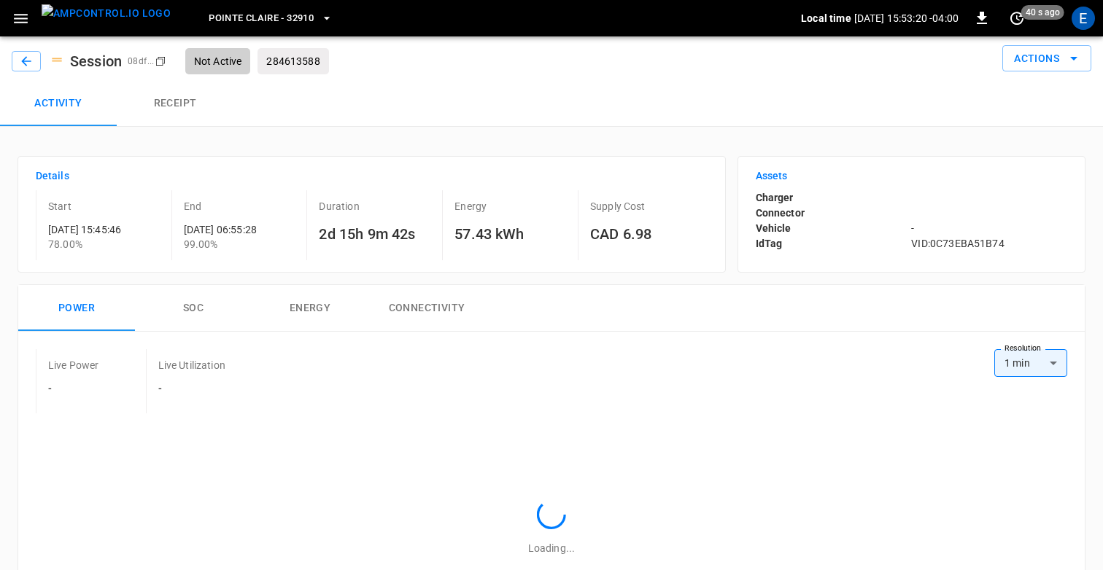
click at [175, 105] on button "Receipt" at bounding box center [175, 103] width 117 height 47
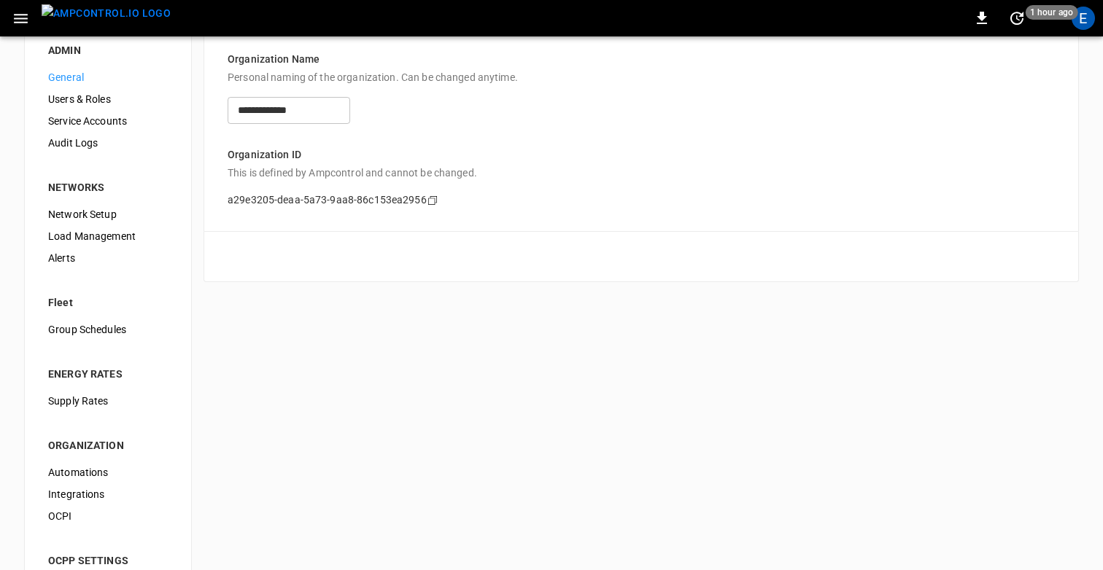
scroll to position [27, 0]
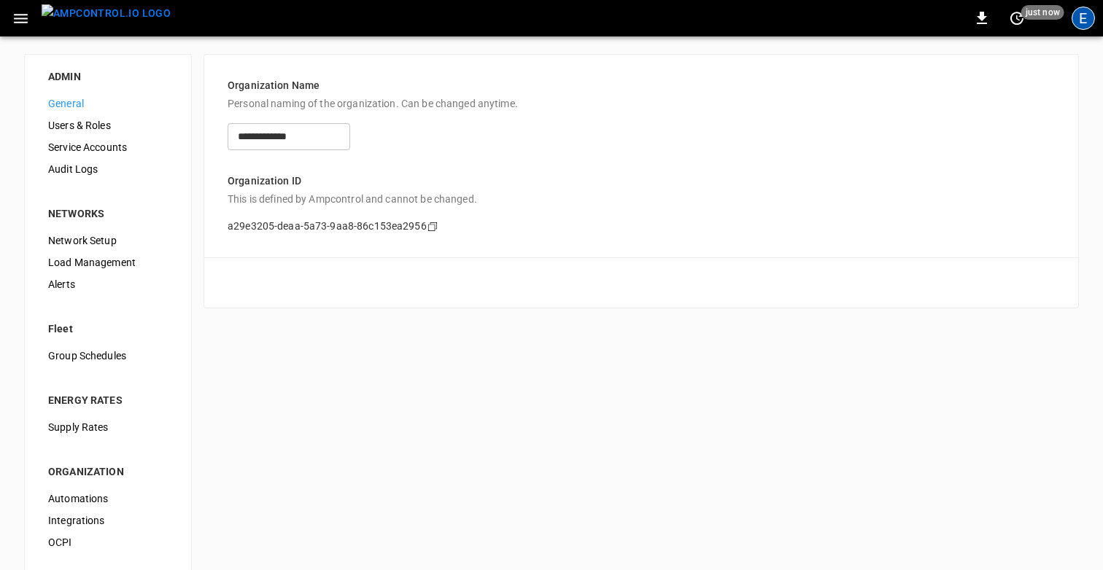
click at [1078, 18] on div "E" at bounding box center [1082, 18] width 23 height 23
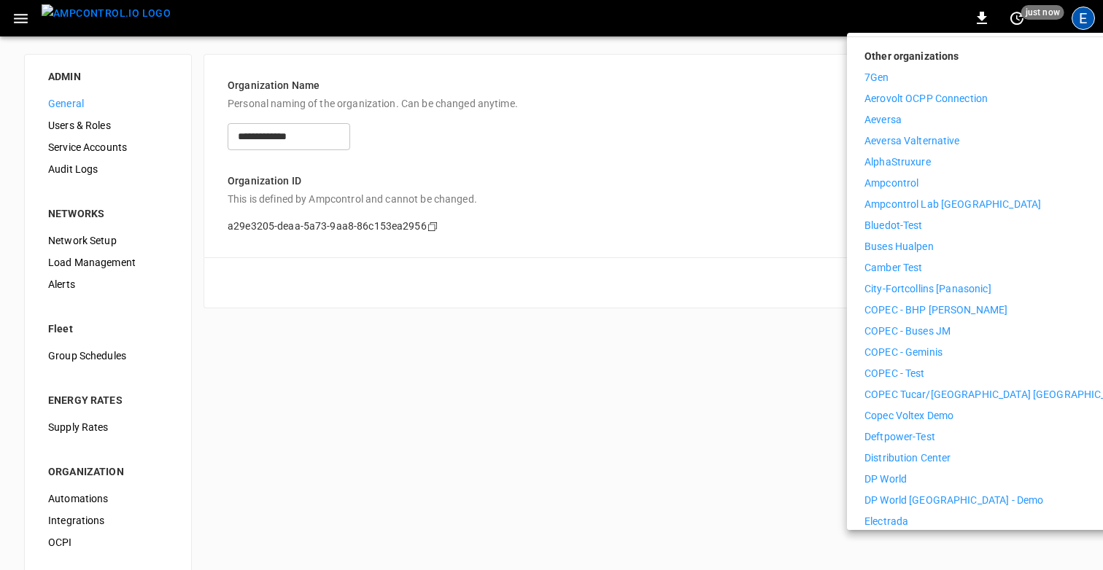
scroll to position [187, 0]
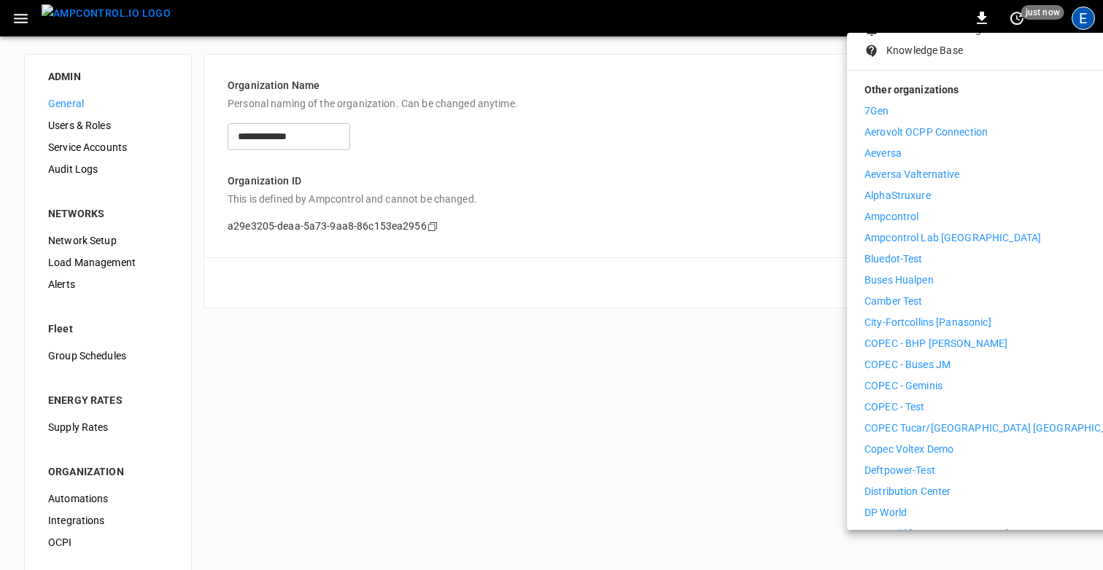
click at [923, 209] on li "Ampcontrol" at bounding box center [998, 216] width 268 height 15
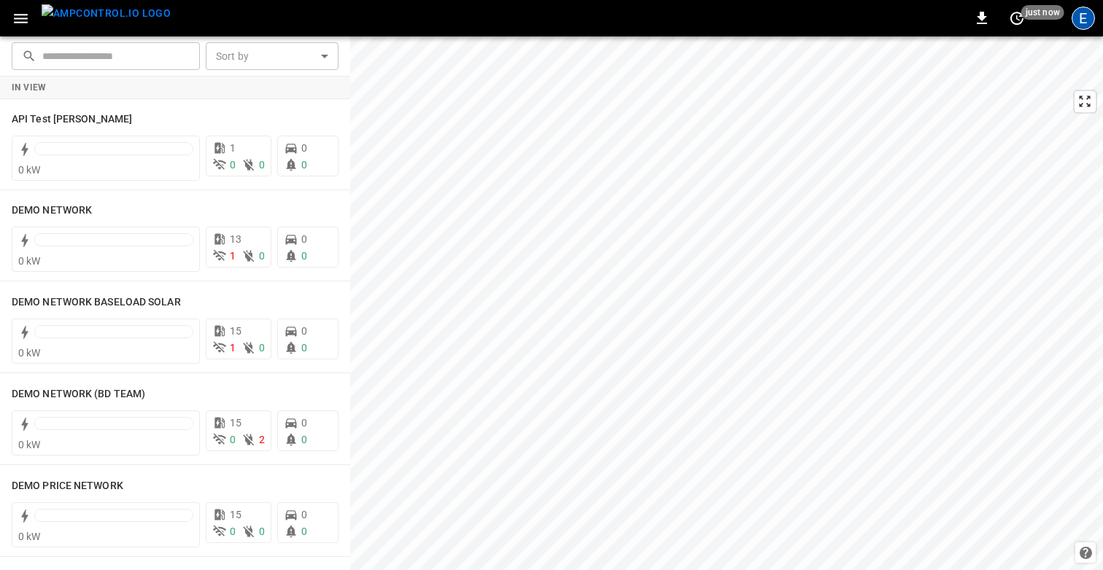
click at [1084, 23] on div "E" at bounding box center [1082, 18] width 23 height 23
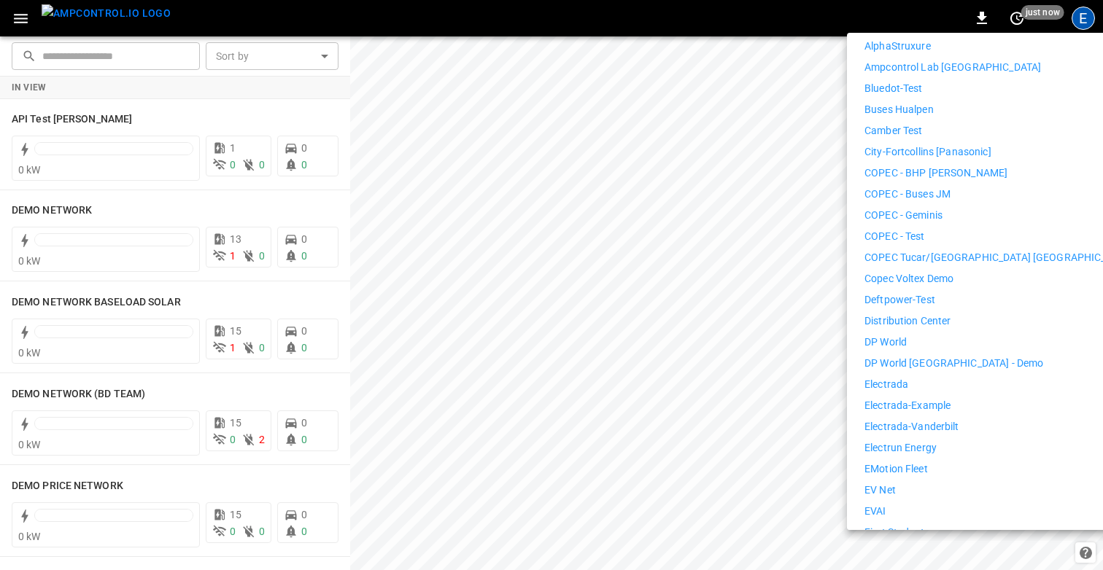
scroll to position [338, 0]
click at [933, 311] on p "Distribution Center" at bounding box center [907, 318] width 87 height 15
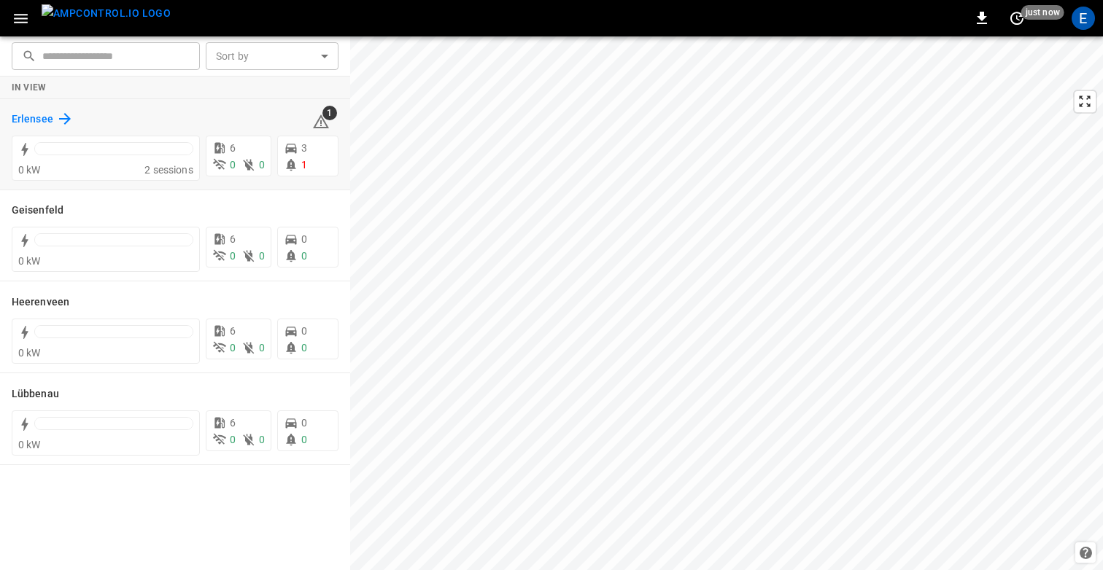
drag, startPoint x: 15, startPoint y: 123, endPoint x: 50, endPoint y: 123, distance: 35.0
click at [50, 123] on h6 "Erlensee" at bounding box center [33, 120] width 42 height 16
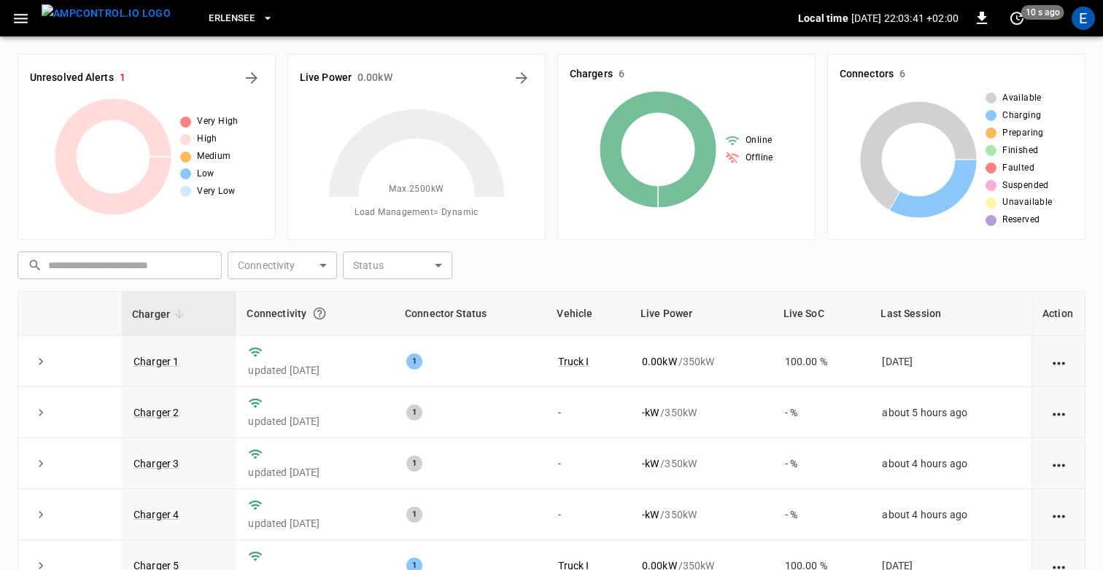
click at [230, 15] on button "Erlensee" at bounding box center [241, 18] width 77 height 28
